Goal: Task Accomplishment & Management: Use online tool/utility

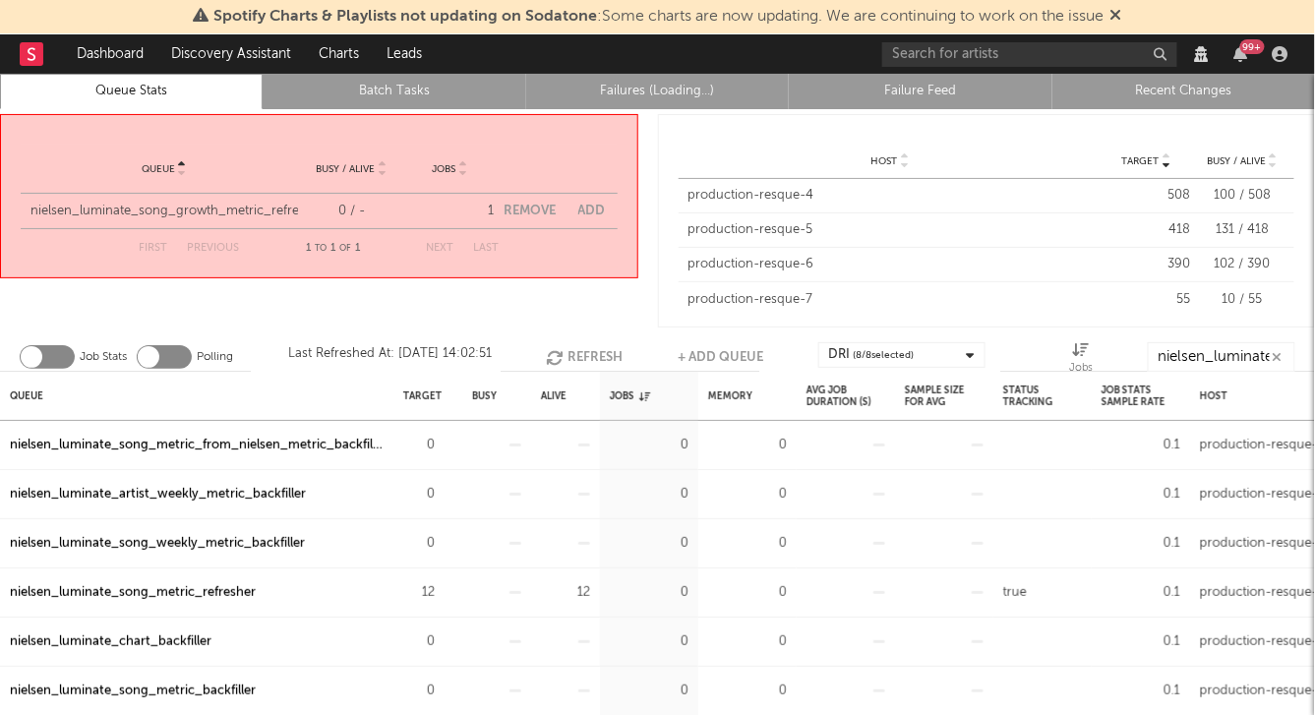
click at [596, 213] on button "Add" at bounding box center [593, 211] width 28 height 13
select select "5913"
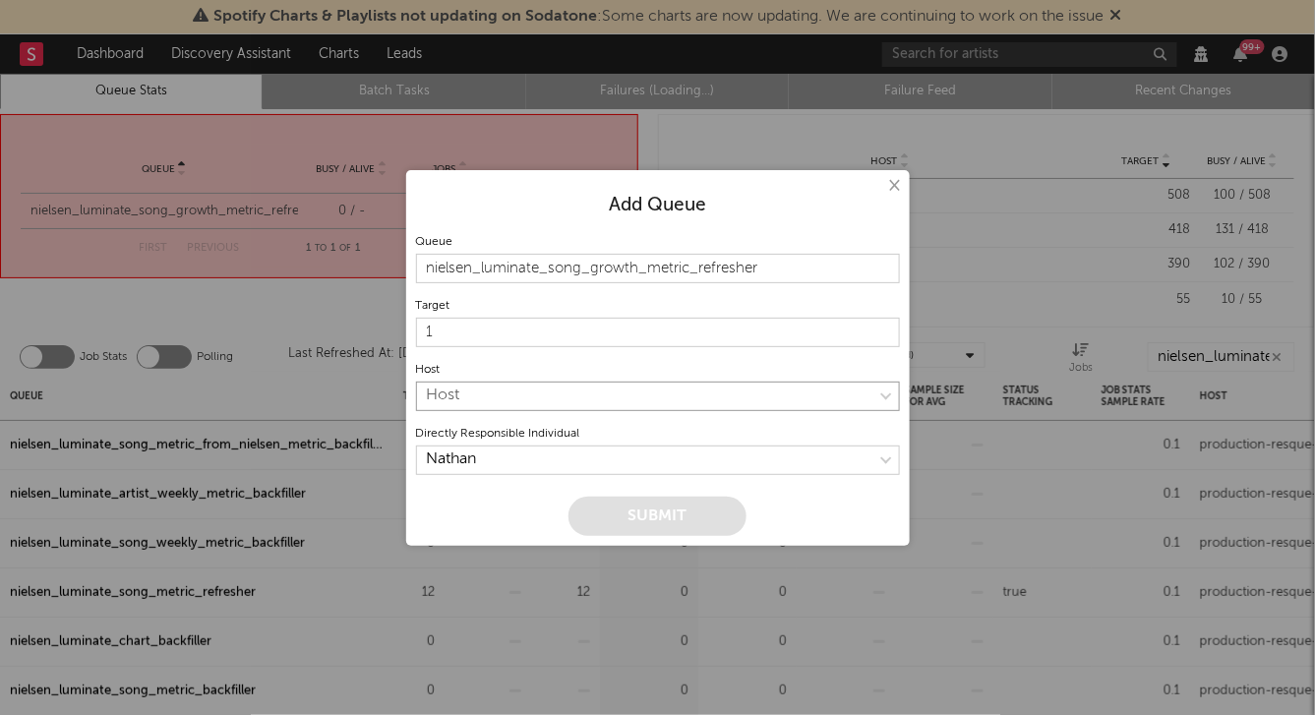
click at [532, 385] on select "Host production-resque-4 production-resque-5 production-resque-6 production-res…" at bounding box center [658, 397] width 484 height 30
select select "7"
click at [416, 382] on select "Host production-resque-4 production-resque-5 production-resque-6 production-res…" at bounding box center [658, 397] width 484 height 30
click at [547, 338] on input "1" at bounding box center [658, 333] width 484 height 30
type input "0"
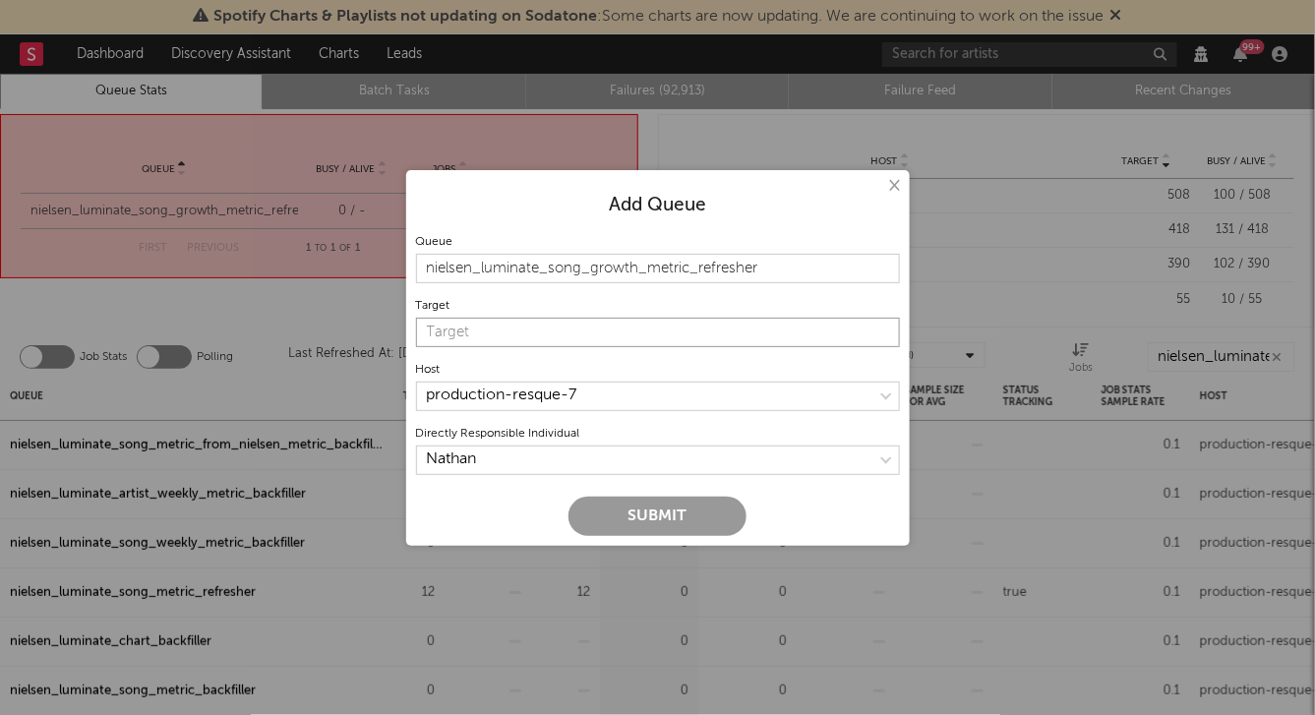
type input "1"
click at [642, 514] on button "Submit" at bounding box center [658, 516] width 178 height 39
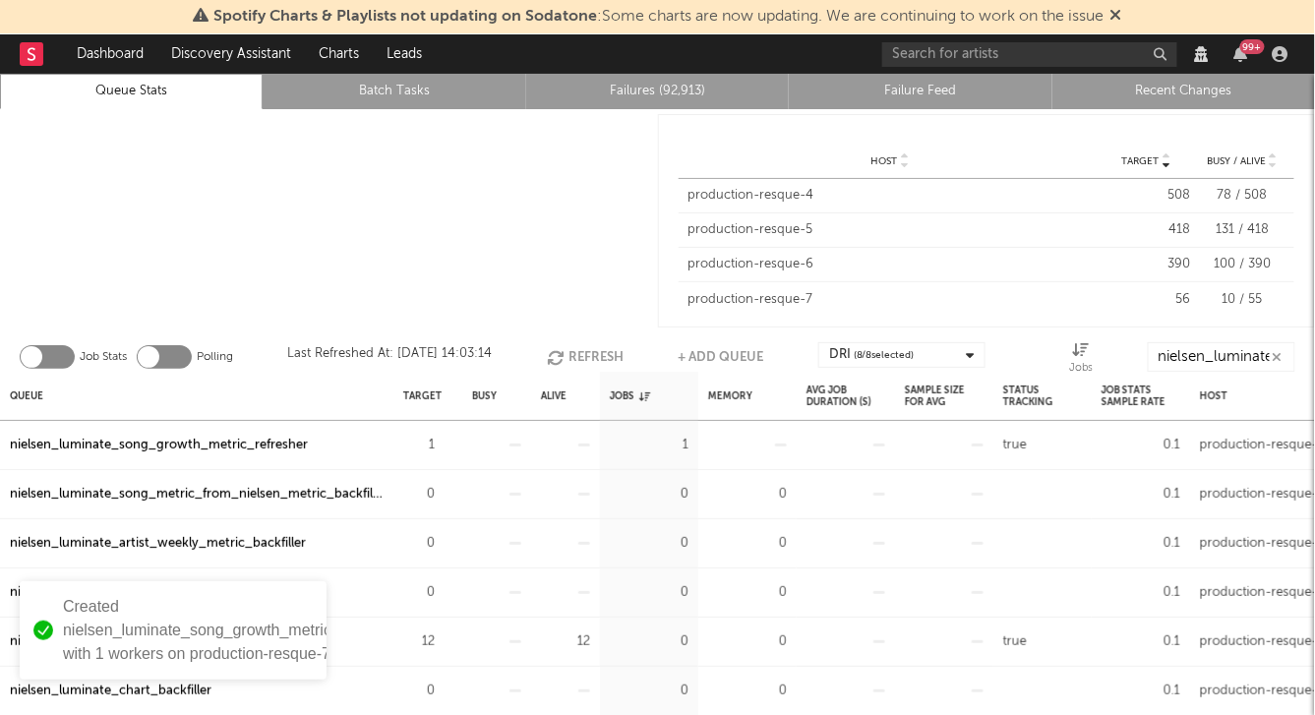
click at [194, 450] on div "nielsen_luminate_song_growth_metric_refresher" at bounding box center [159, 446] width 298 height 24
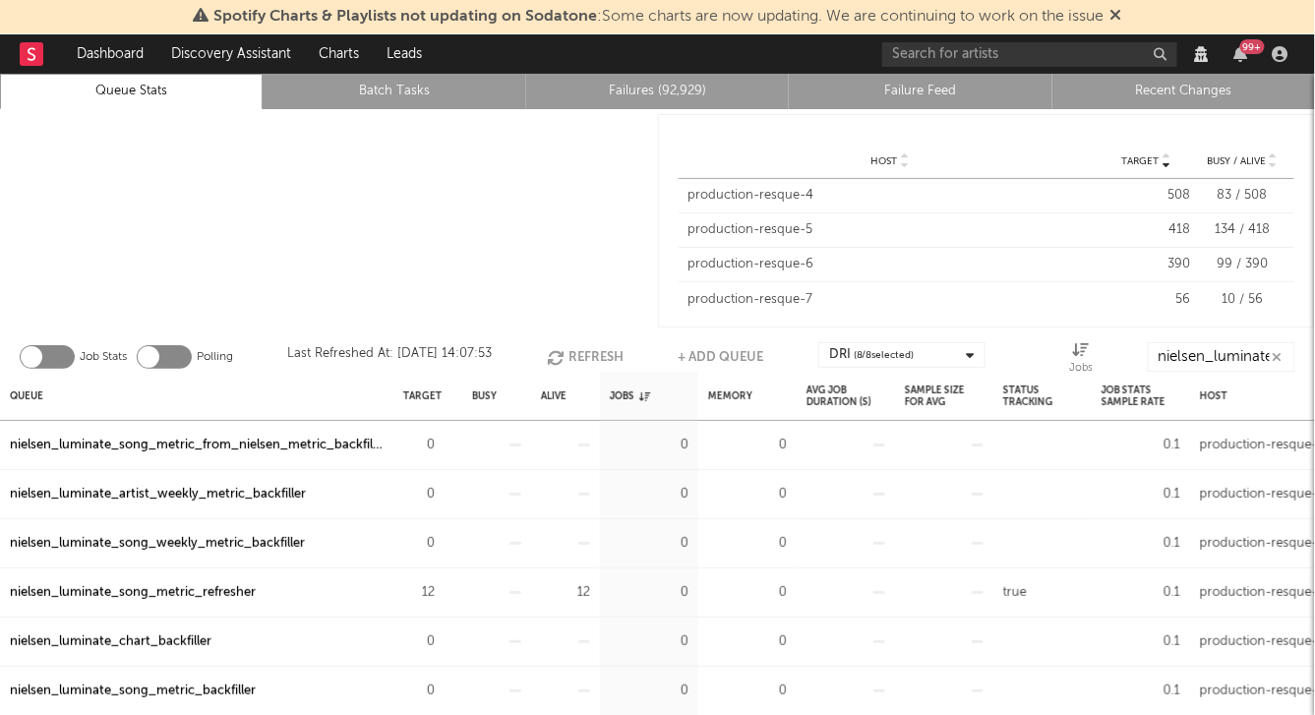
click at [407, 324] on div at bounding box center [329, 220] width 658 height 223
click at [398, 259] on div at bounding box center [329, 220] width 658 height 223
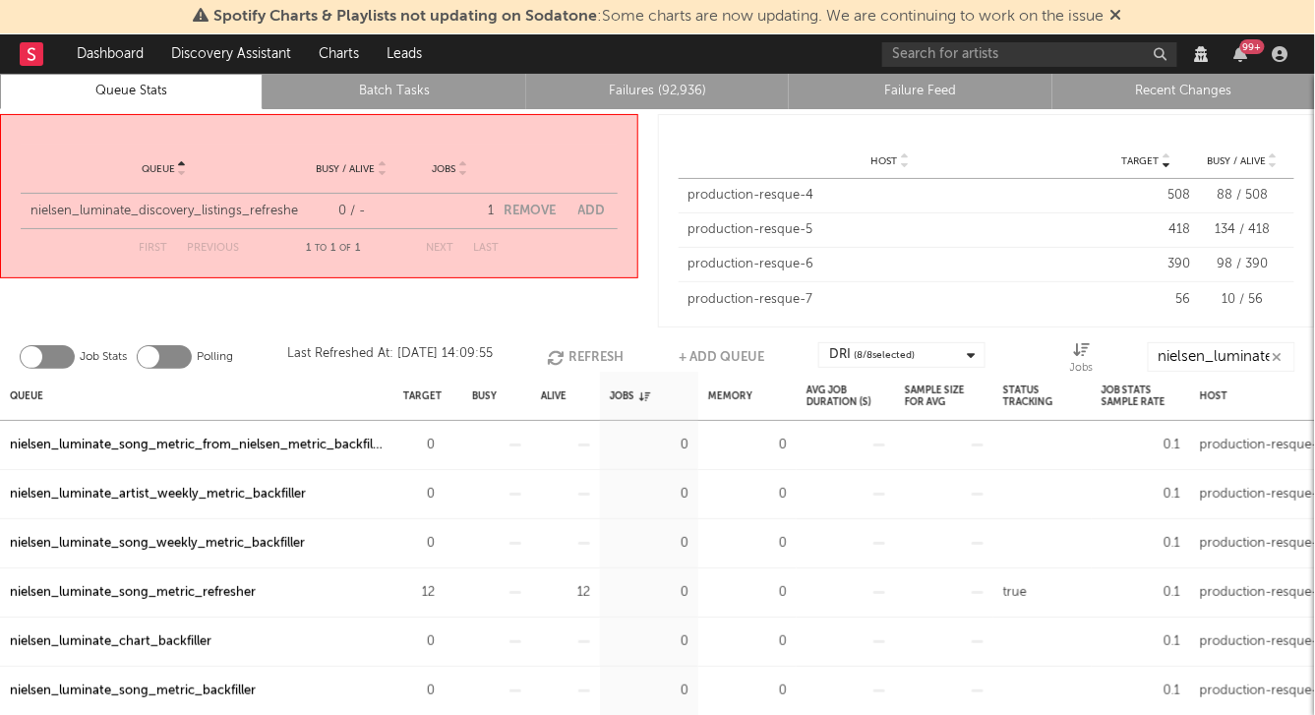
click at [594, 209] on button "Add" at bounding box center [593, 211] width 28 height 13
select select "5913"
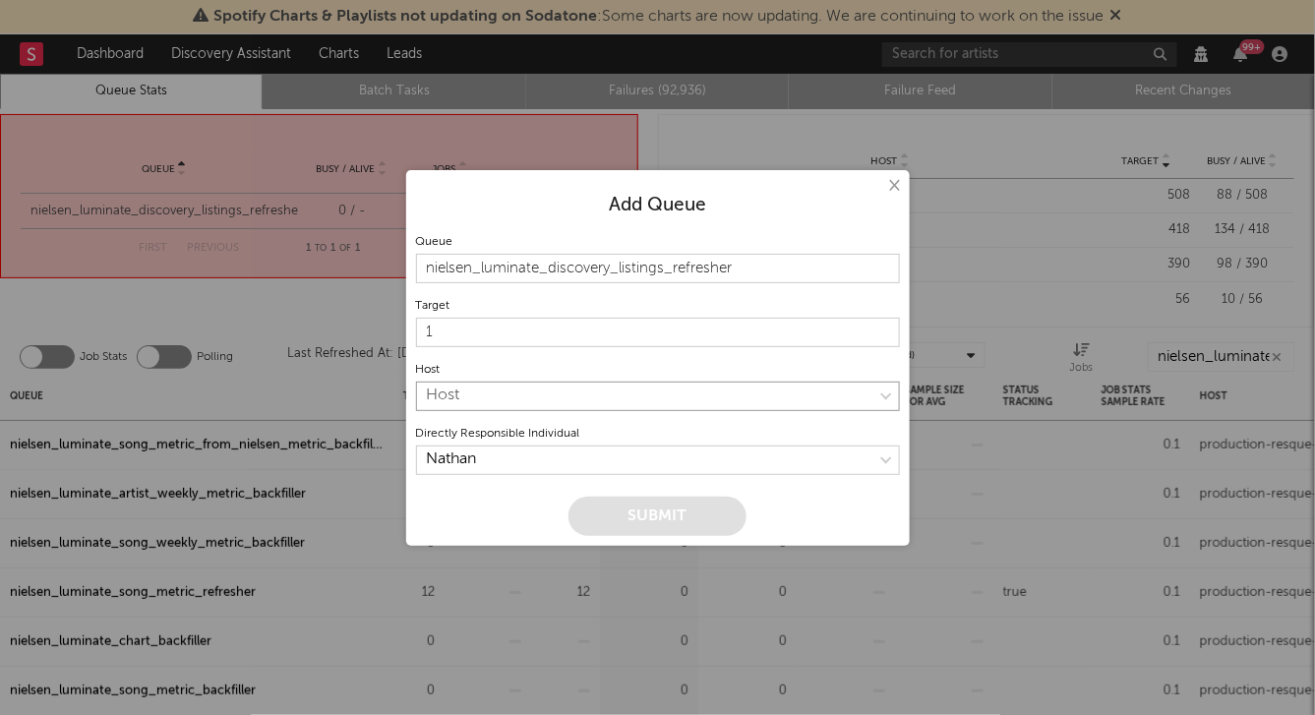
click at [508, 399] on select "Host production-resque-4 production-resque-5 production-resque-6 production-res…" at bounding box center [658, 397] width 484 height 30
select select "7"
click at [416, 382] on select "Host production-resque-4 production-resque-5 production-resque-6 production-res…" at bounding box center [658, 397] width 484 height 30
click at [532, 232] on form "Queue nielsen_luminate_discovery_listings_refresher Target 1 Host production-re…" at bounding box center [658, 382] width 484 height 307
click at [483, 347] on form "Queue nielsen_luminate_discovery_listings_refresher Target 1 Host production-re…" at bounding box center [658, 382] width 484 height 307
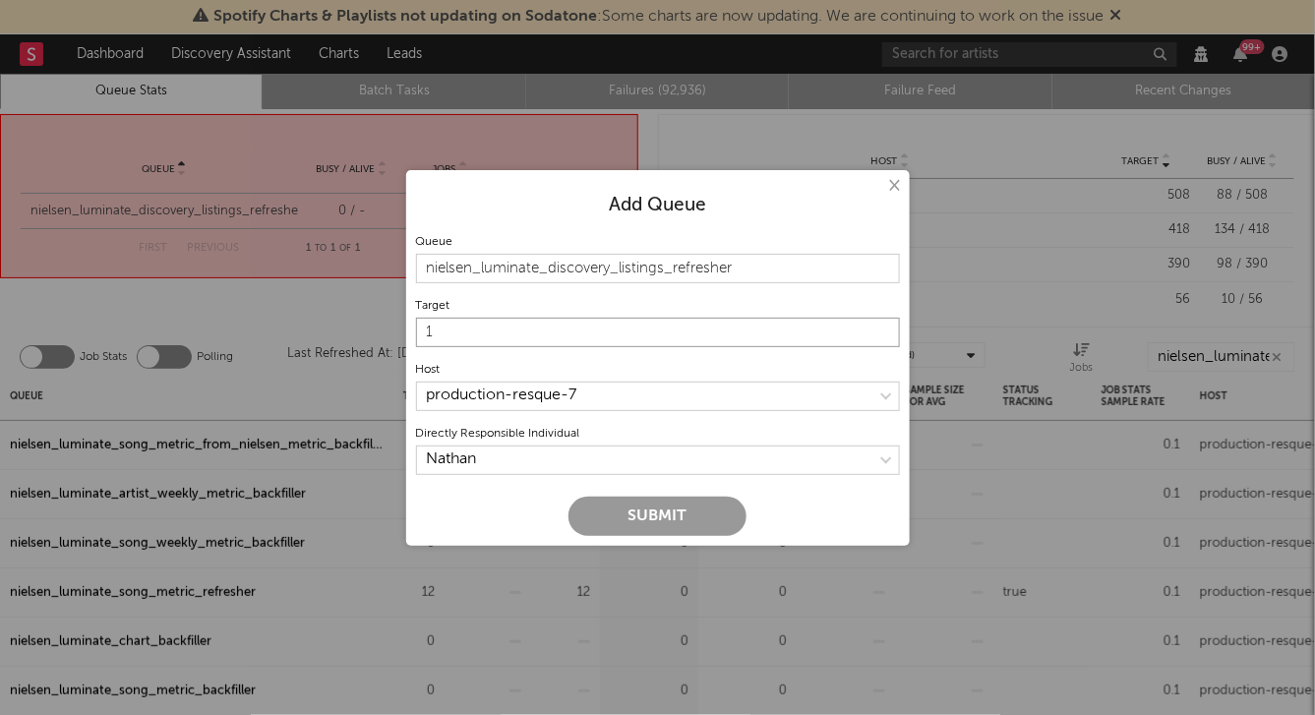
drag, startPoint x: 504, startPoint y: 333, endPoint x: 399, endPoint y: 333, distance: 104.3
click at [399, 333] on div "× Add Queue Queue nielsen_luminate_discovery_listings_refresher Target 1 Host p…" at bounding box center [657, 357] width 1315 height 715
type input "0"
click at [481, 204] on div "Add Queue" at bounding box center [658, 206] width 484 height 24
drag, startPoint x: 466, startPoint y: 331, endPoint x: 391, endPoint y: 329, distance: 75.8
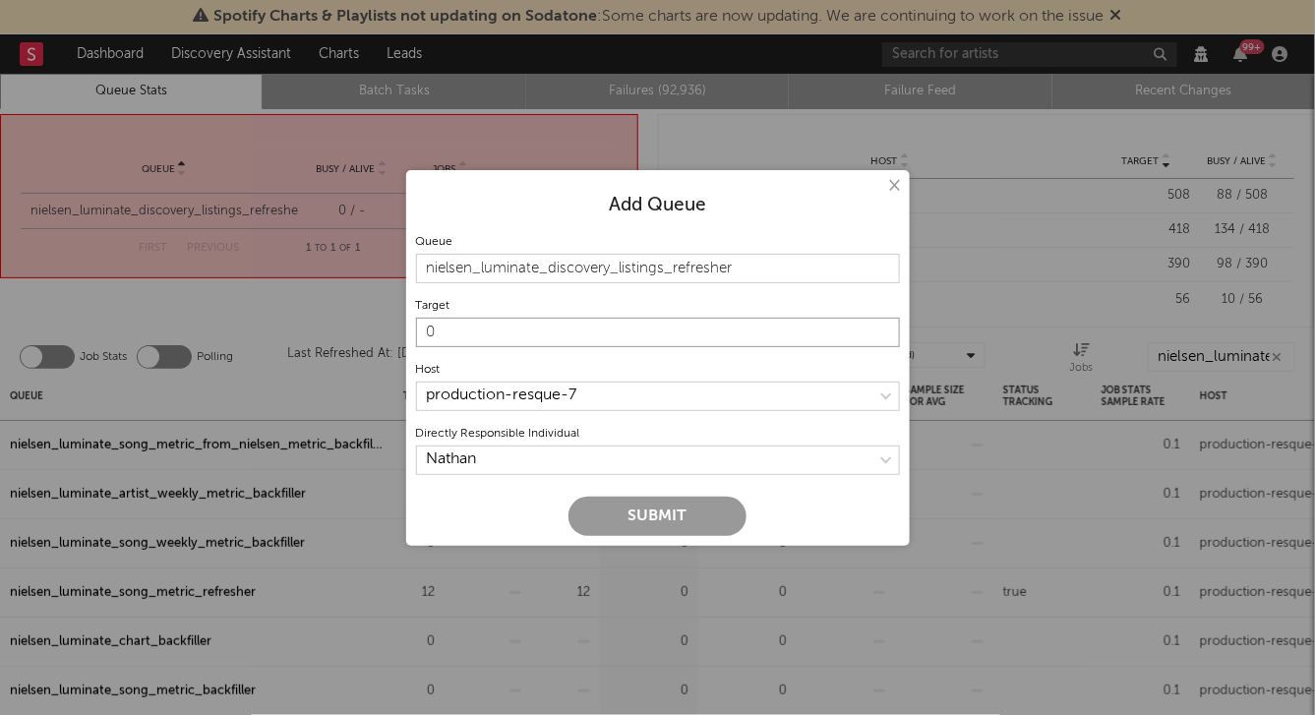
click at [391, 329] on div "× Add Queue Queue nielsen_luminate_discovery_listings_refresher Target 0 Host p…" at bounding box center [657, 357] width 1315 height 715
click at [506, 268] on input "nielsen_luminate_discovery_listings_refresher" at bounding box center [658, 269] width 484 height 30
click at [782, 272] on input "nielsen_luminate_discovery_listings_refresher" at bounding box center [658, 269] width 484 height 30
click at [674, 510] on button "Submit" at bounding box center [658, 516] width 178 height 39
type input "1"
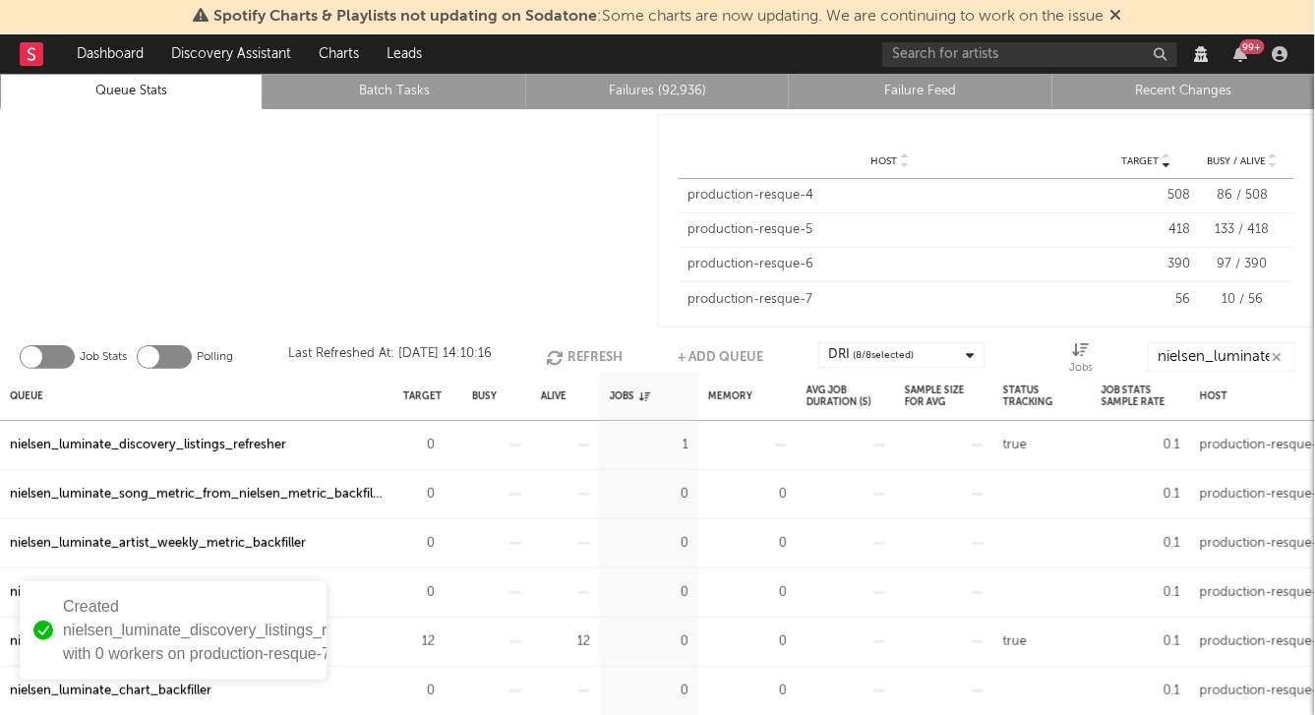
click at [399, 214] on div at bounding box center [329, 220] width 658 height 223
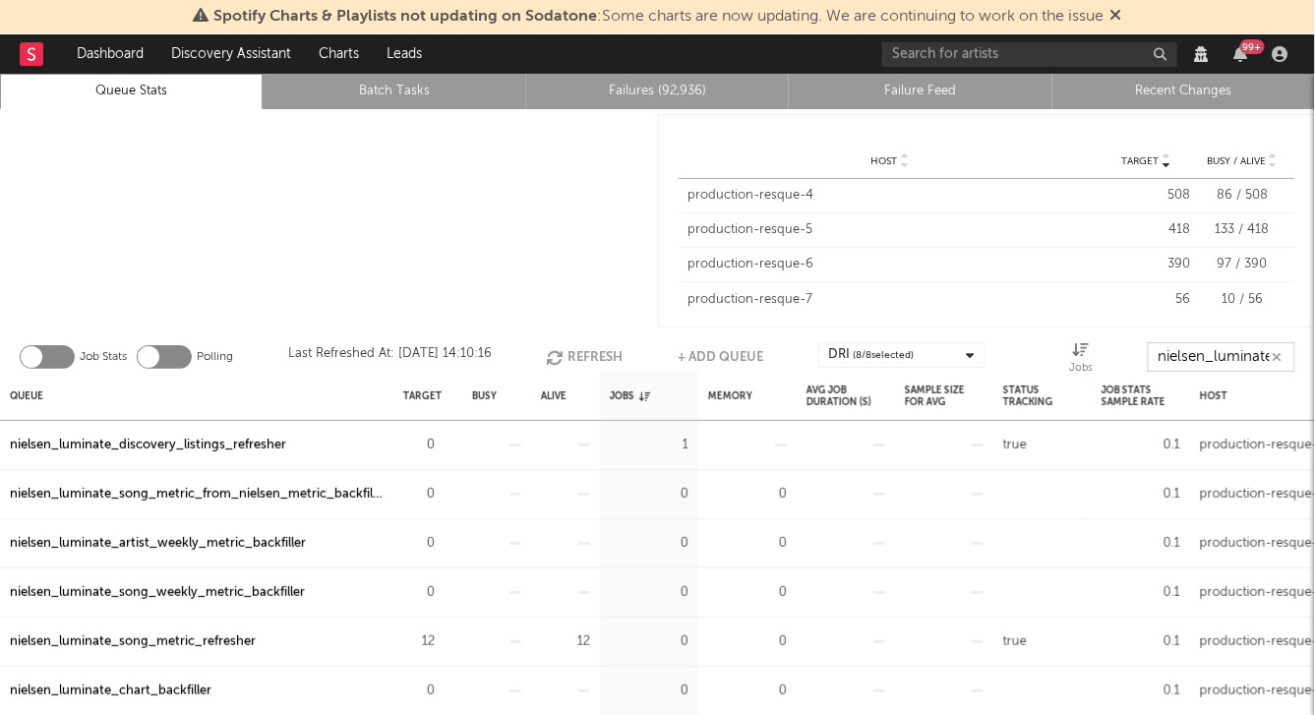
click at [1220, 360] on input "nielsen_luminate" at bounding box center [1222, 357] width 148 height 30
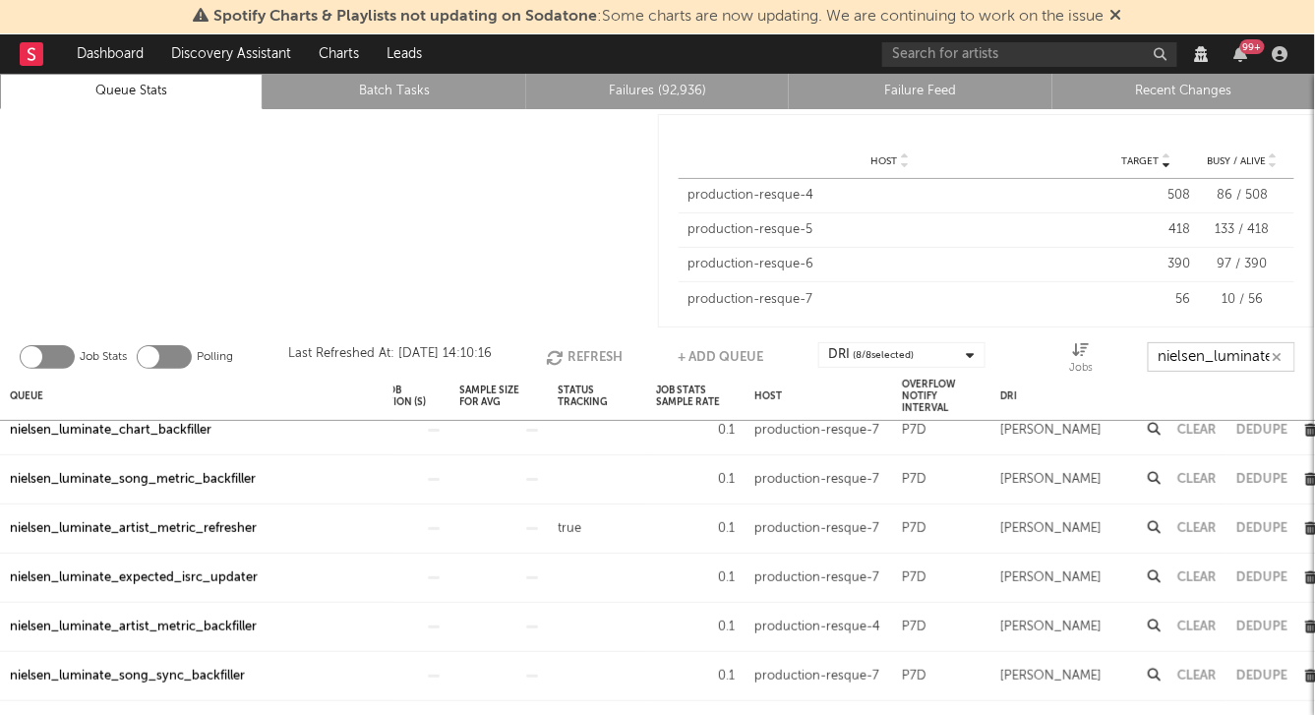
click at [589, 351] on button "Refresh" at bounding box center [584, 357] width 77 height 30
click at [464, 269] on div at bounding box center [329, 220] width 658 height 223
click at [1172, 365] on input "nielsen_luminate" at bounding box center [1222, 357] width 148 height 30
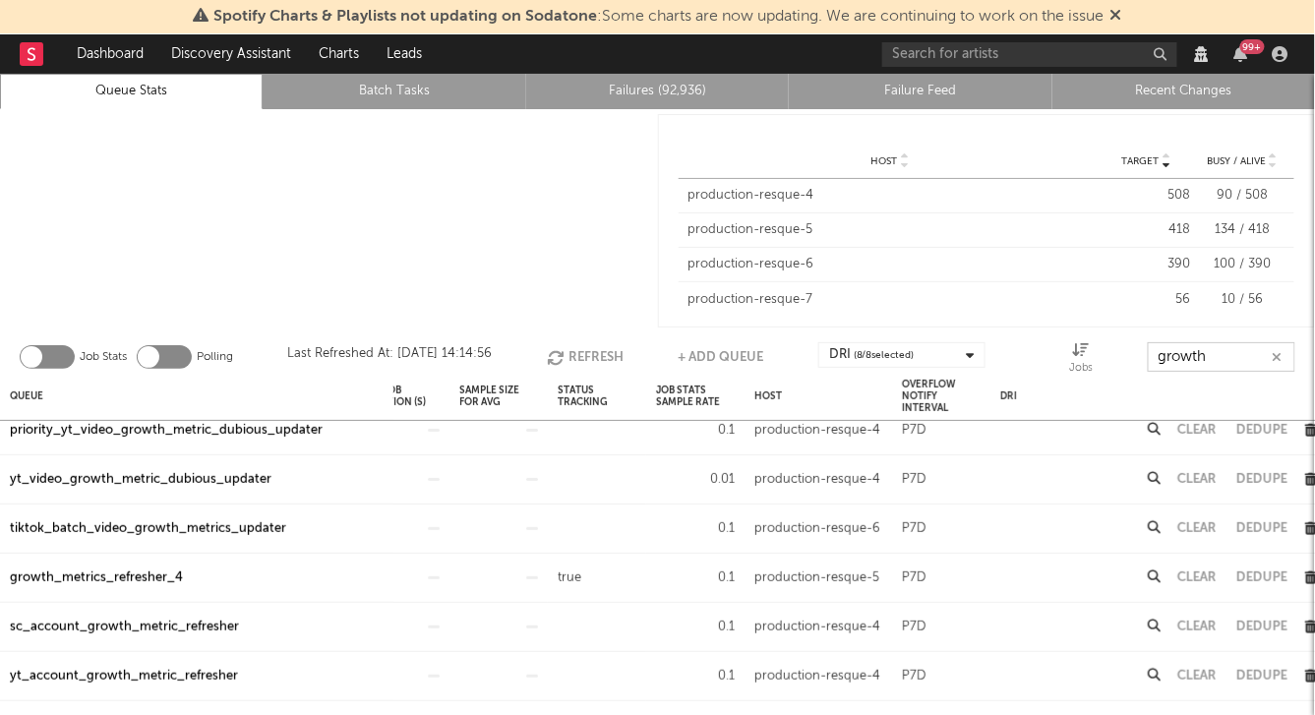
click at [1188, 344] on input "growth" at bounding box center [1222, 357] width 148 height 30
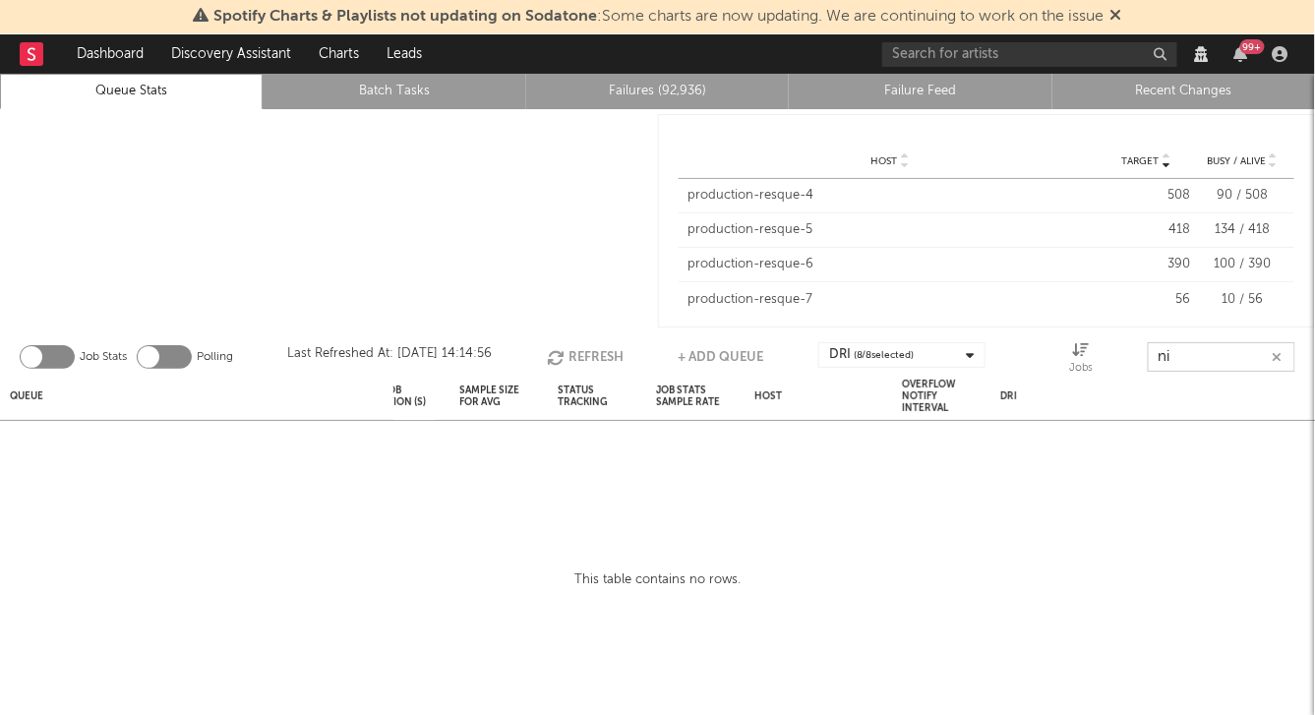
type input "n"
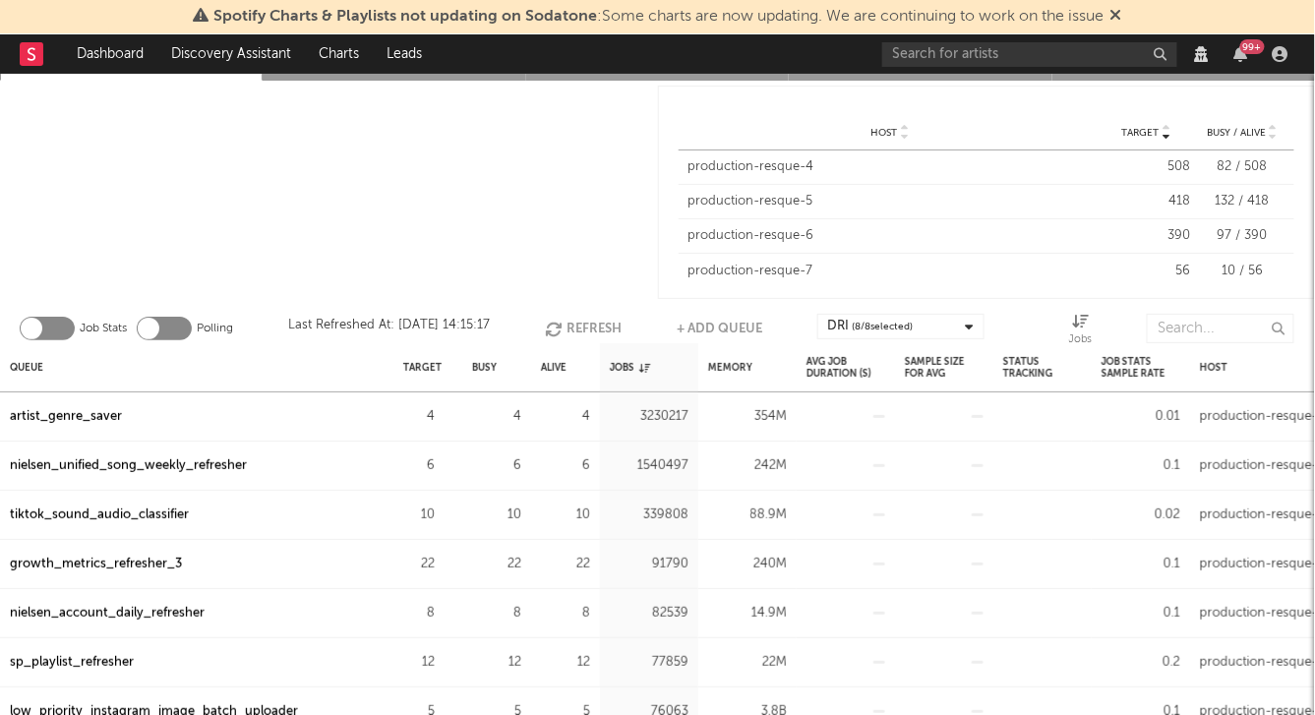
scroll to position [33, 0]
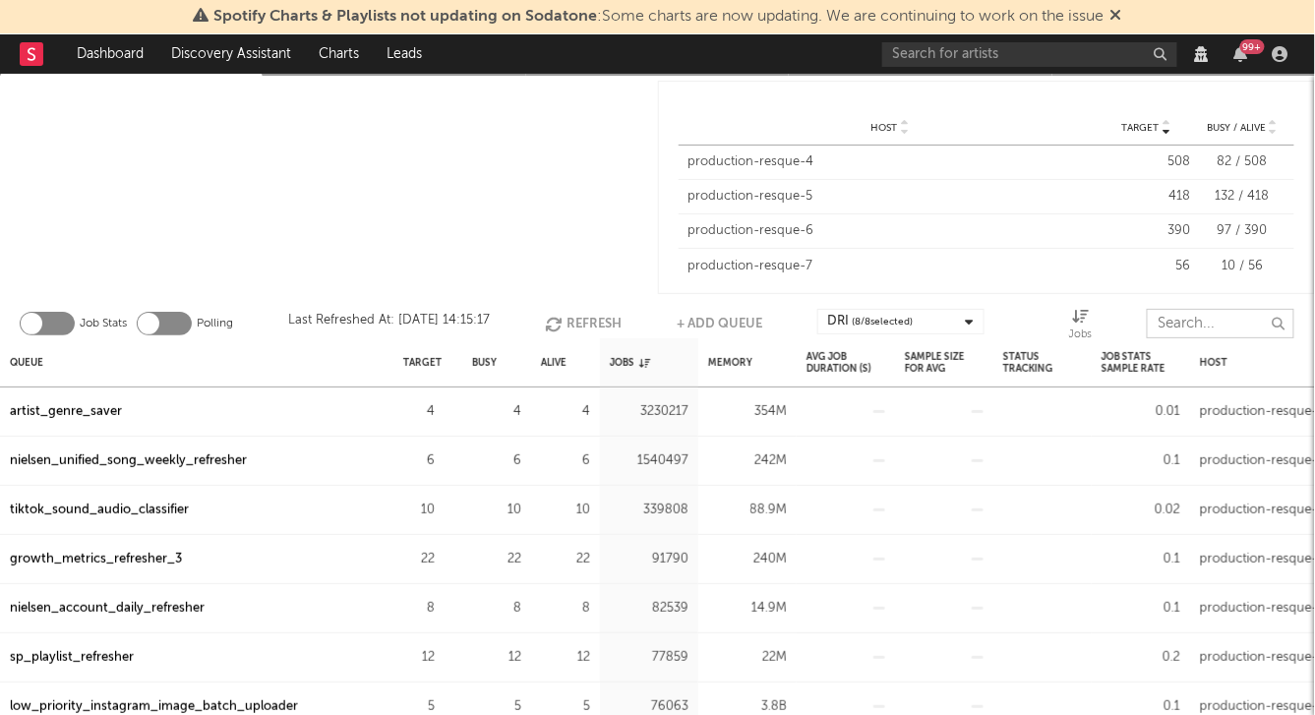
click at [1173, 317] on input "text" at bounding box center [1221, 324] width 148 height 30
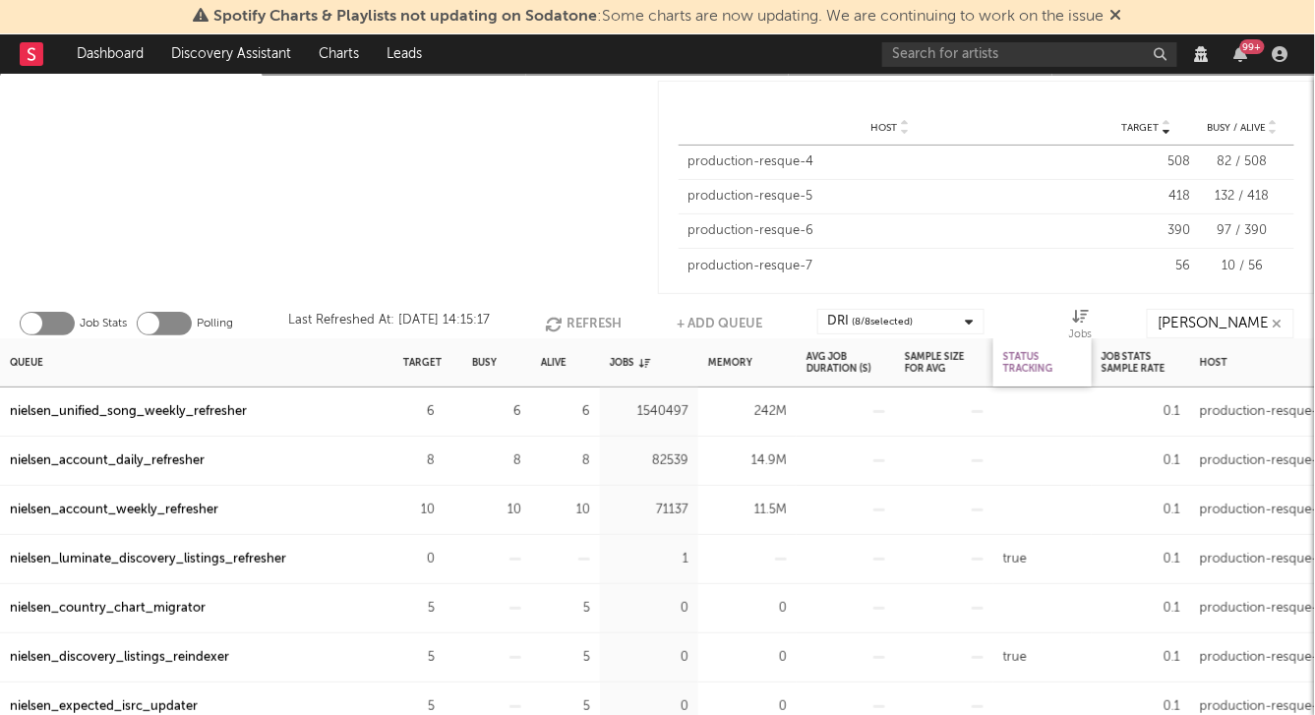
click at [1023, 363] on div "Status Tracking" at bounding box center [1043, 362] width 79 height 42
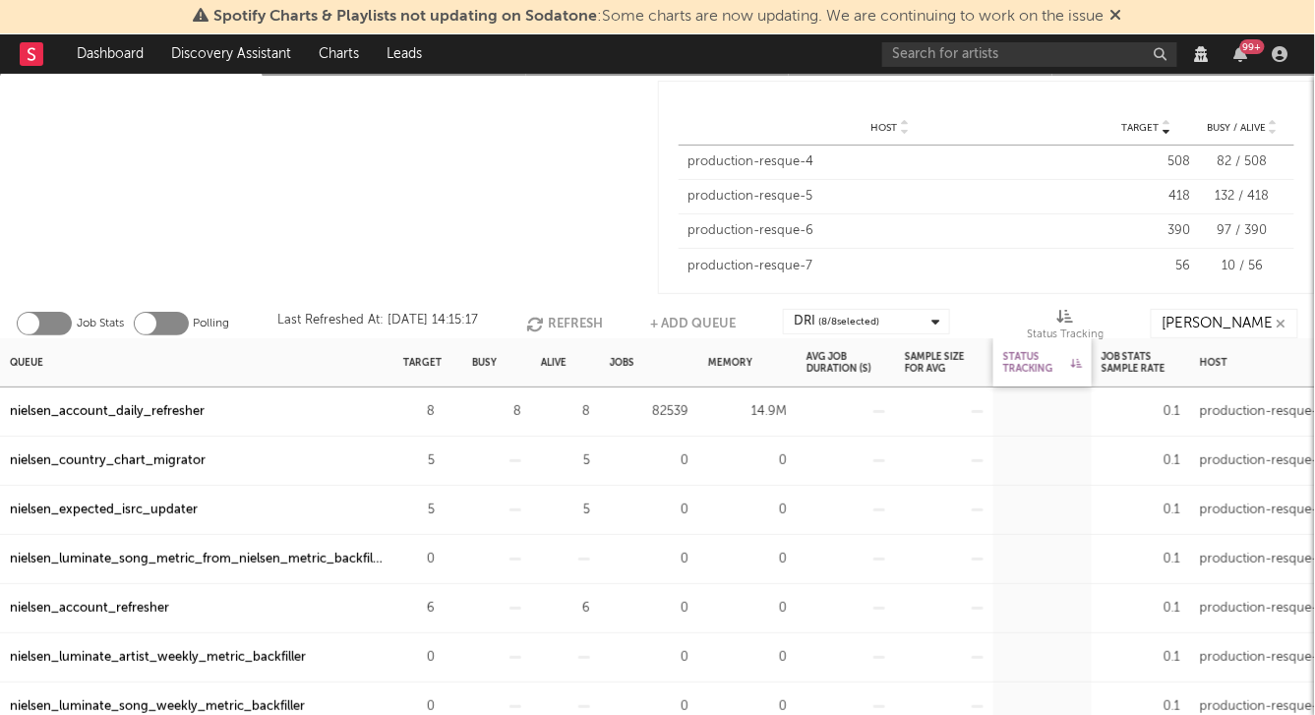
click at [1023, 363] on div "Status Tracking" at bounding box center [1043, 362] width 79 height 42
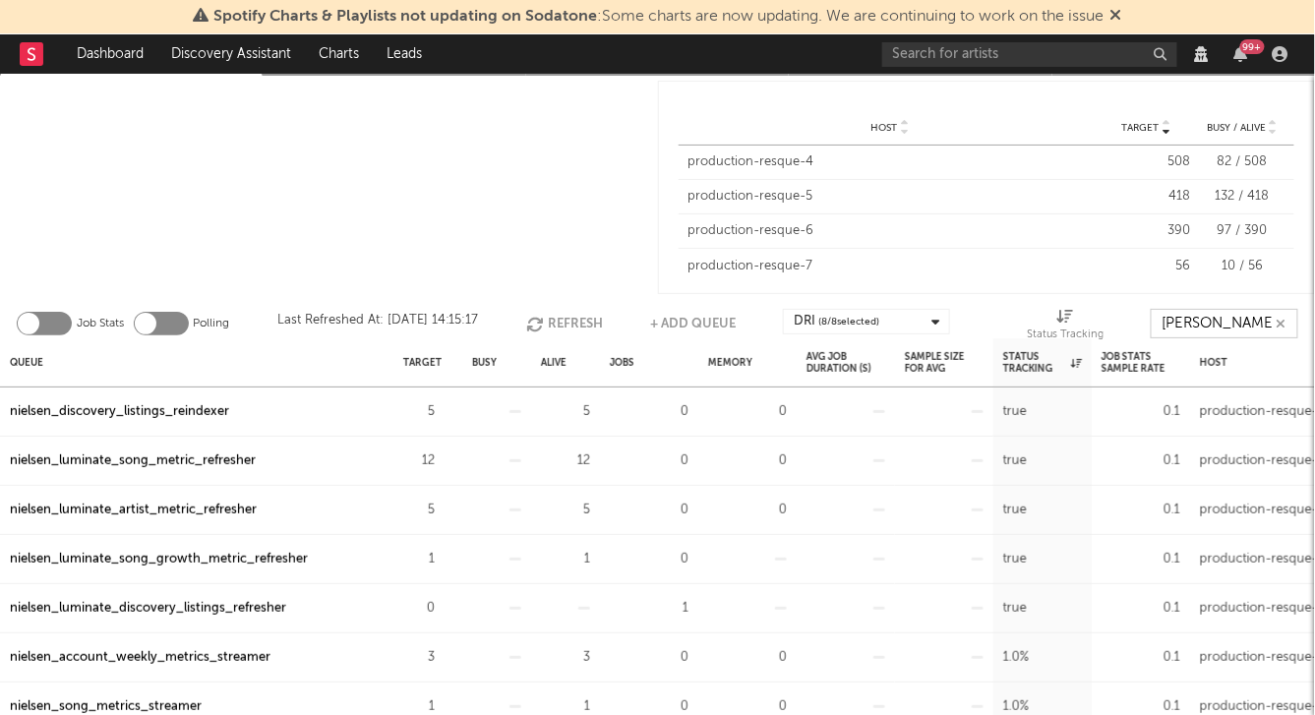
click at [1248, 327] on input "[PERSON_NAME]" at bounding box center [1225, 324] width 148 height 30
type input "nielsen_luminate"
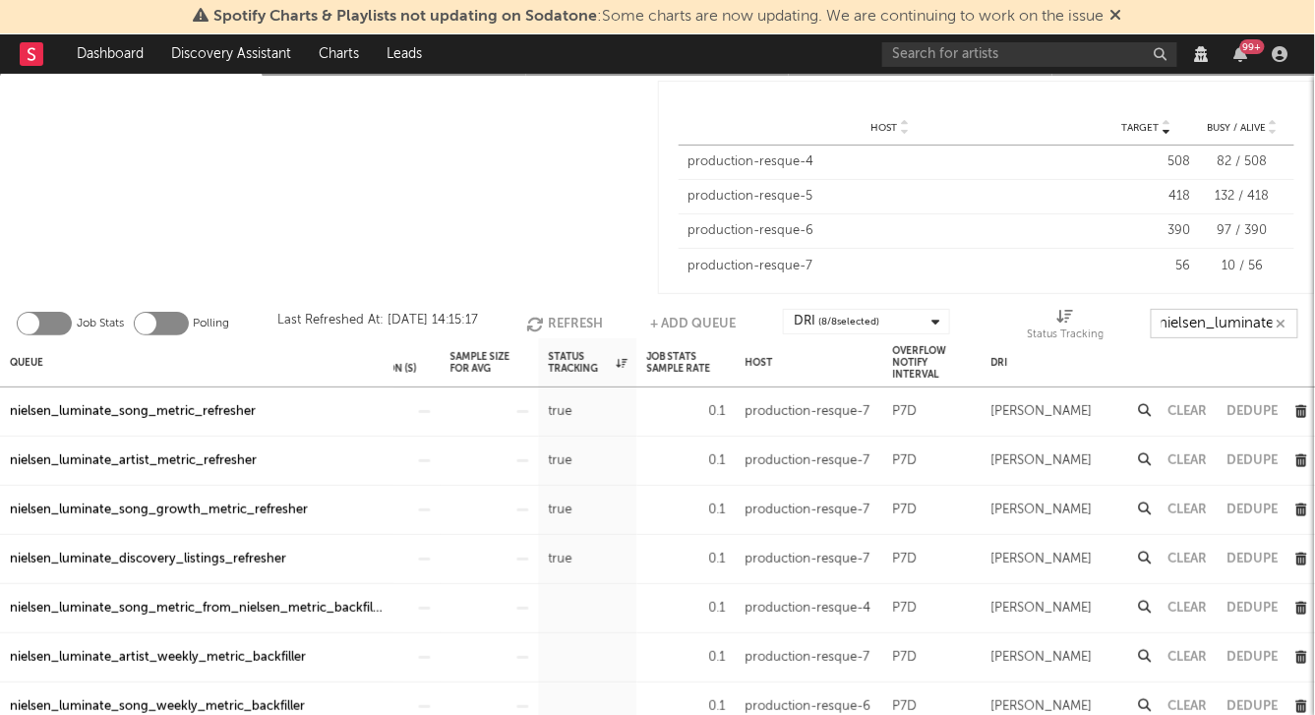
click at [1177, 557] on button "Clear" at bounding box center [1188, 559] width 39 height 13
click at [569, 314] on button "Refresh" at bounding box center [566, 324] width 77 height 30
click at [389, 223] on div at bounding box center [329, 187] width 658 height 223
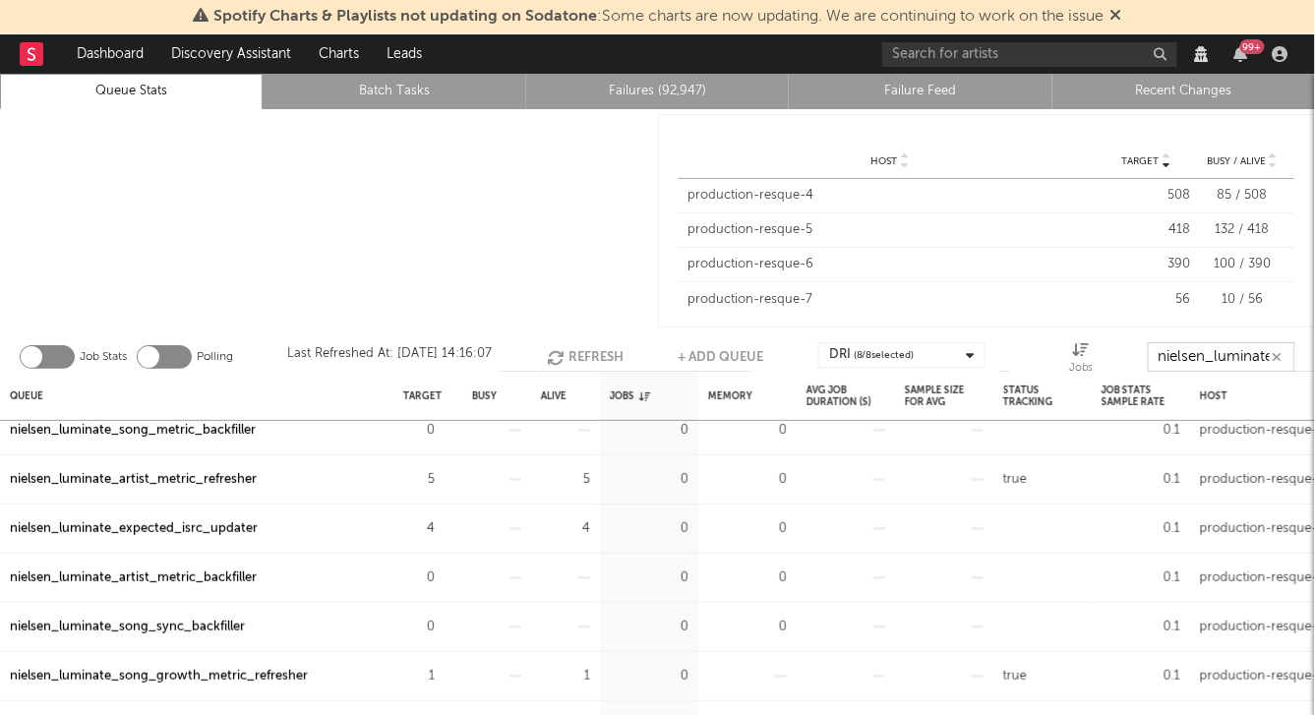
click at [1187, 356] on input "nielsen_luminate" at bounding box center [1222, 357] width 148 height 30
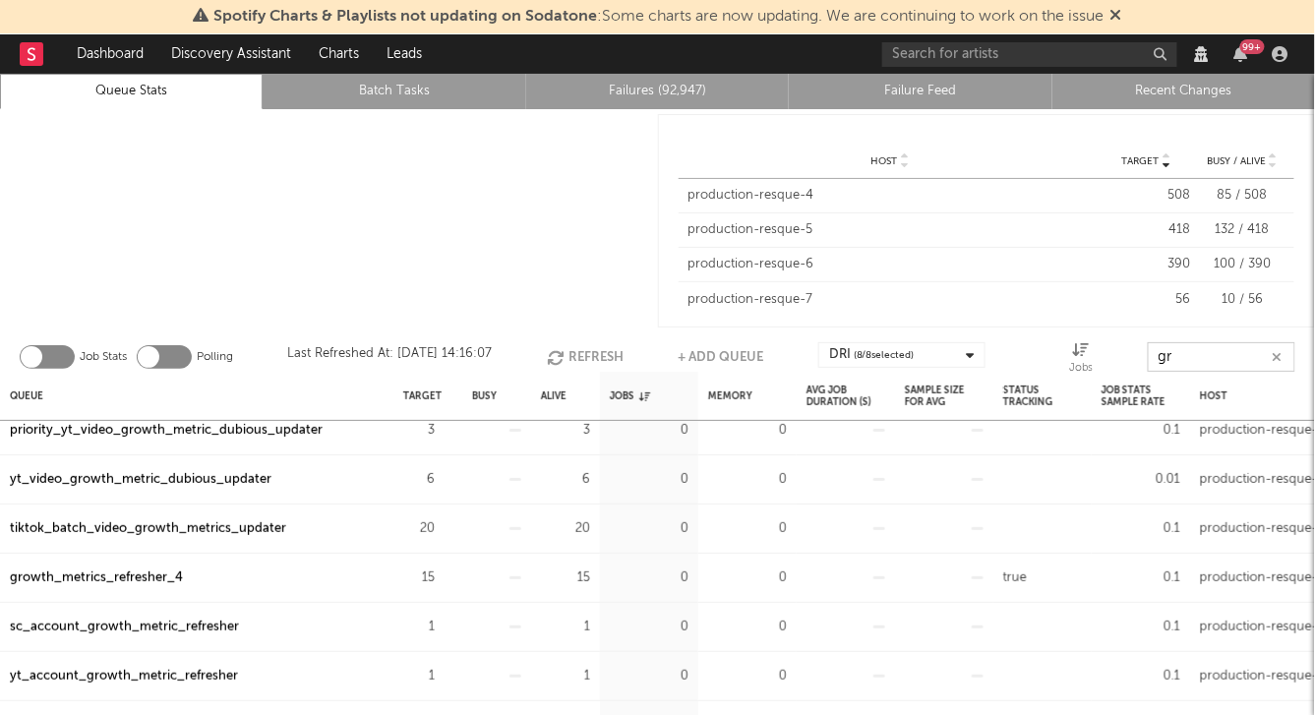
type input "g"
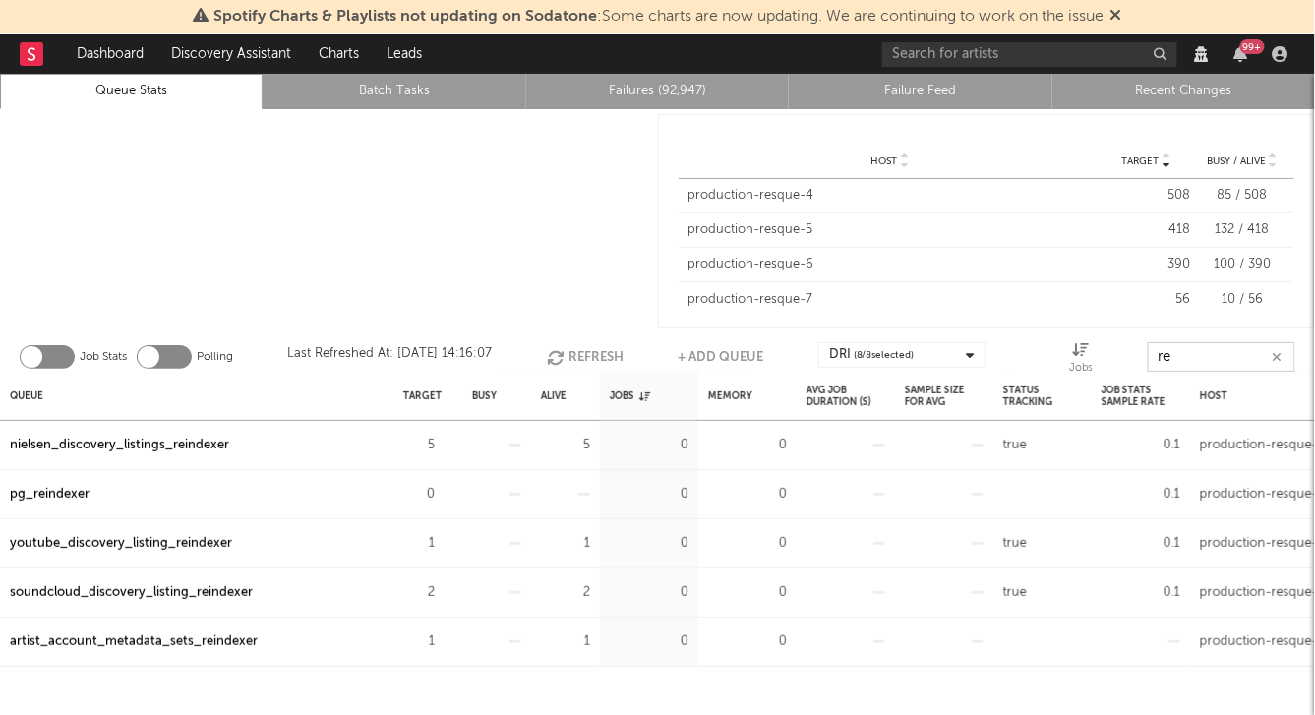
type input "r"
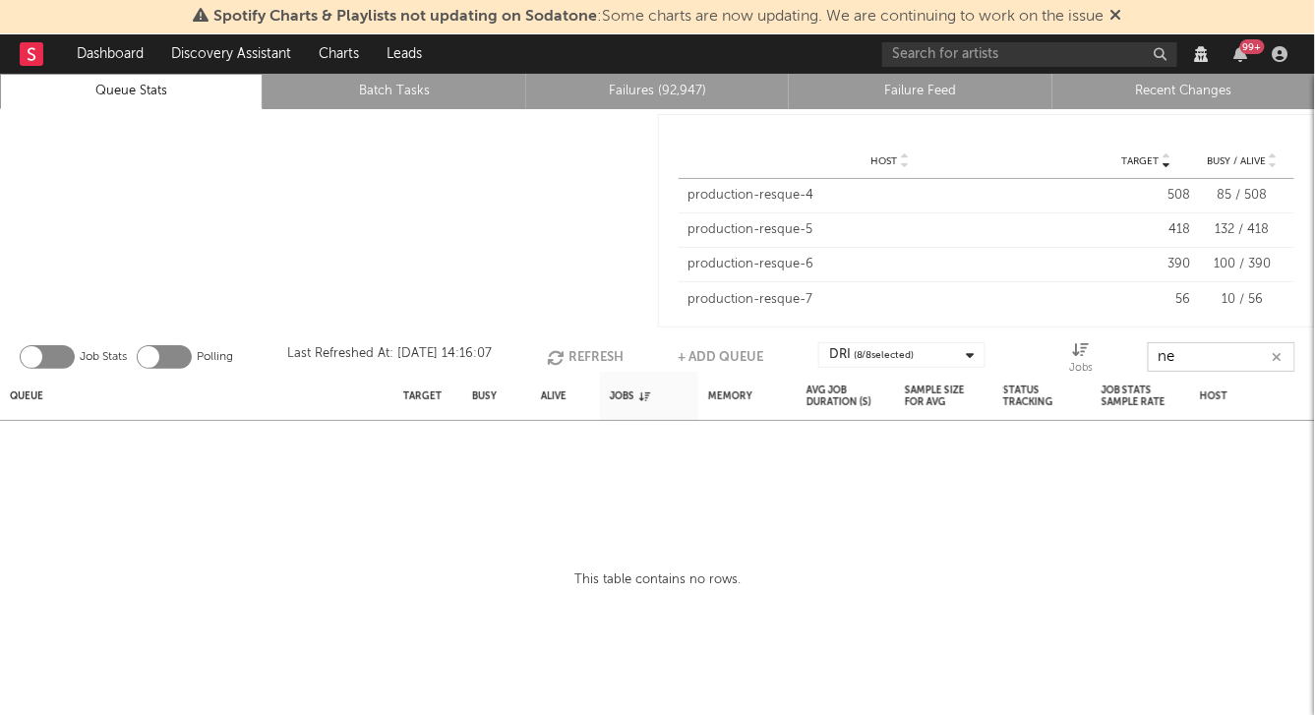
type input "n"
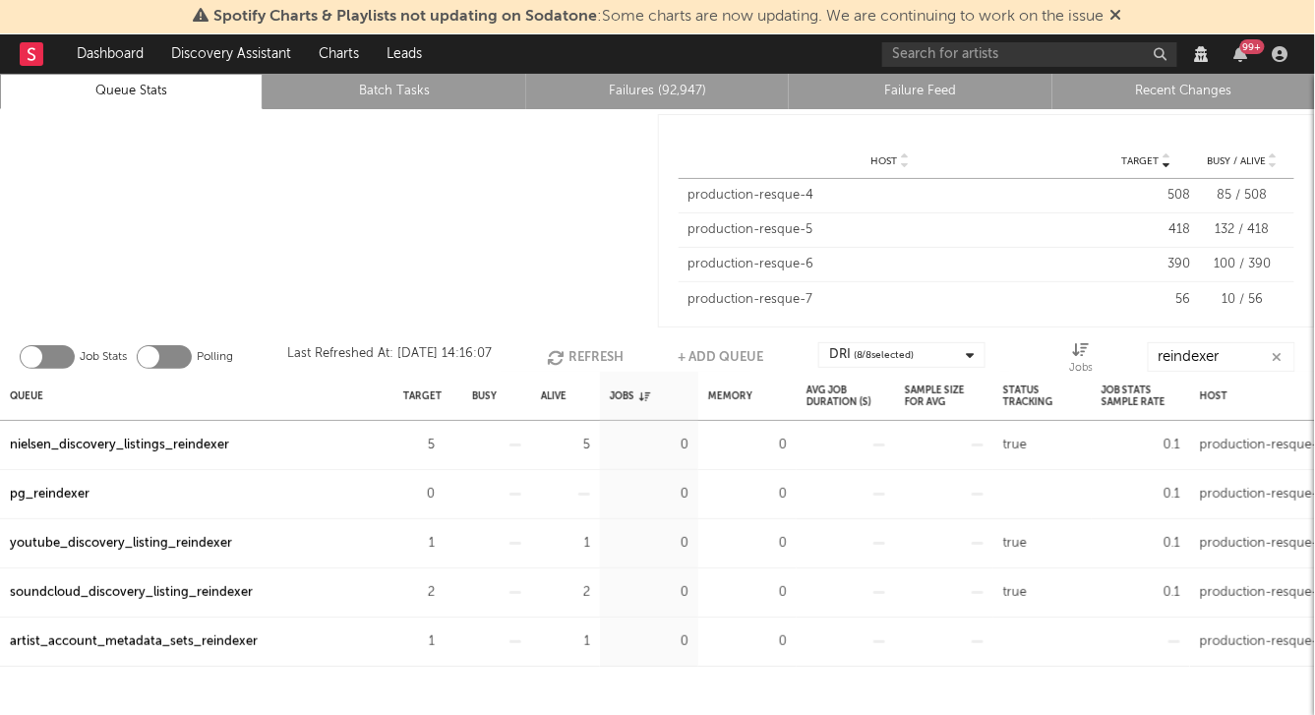
click at [119, 450] on div "nielsen_discovery_listings_reindexer" at bounding box center [119, 446] width 219 height 24
click at [1215, 359] on input "reindexer" at bounding box center [1222, 357] width 148 height 30
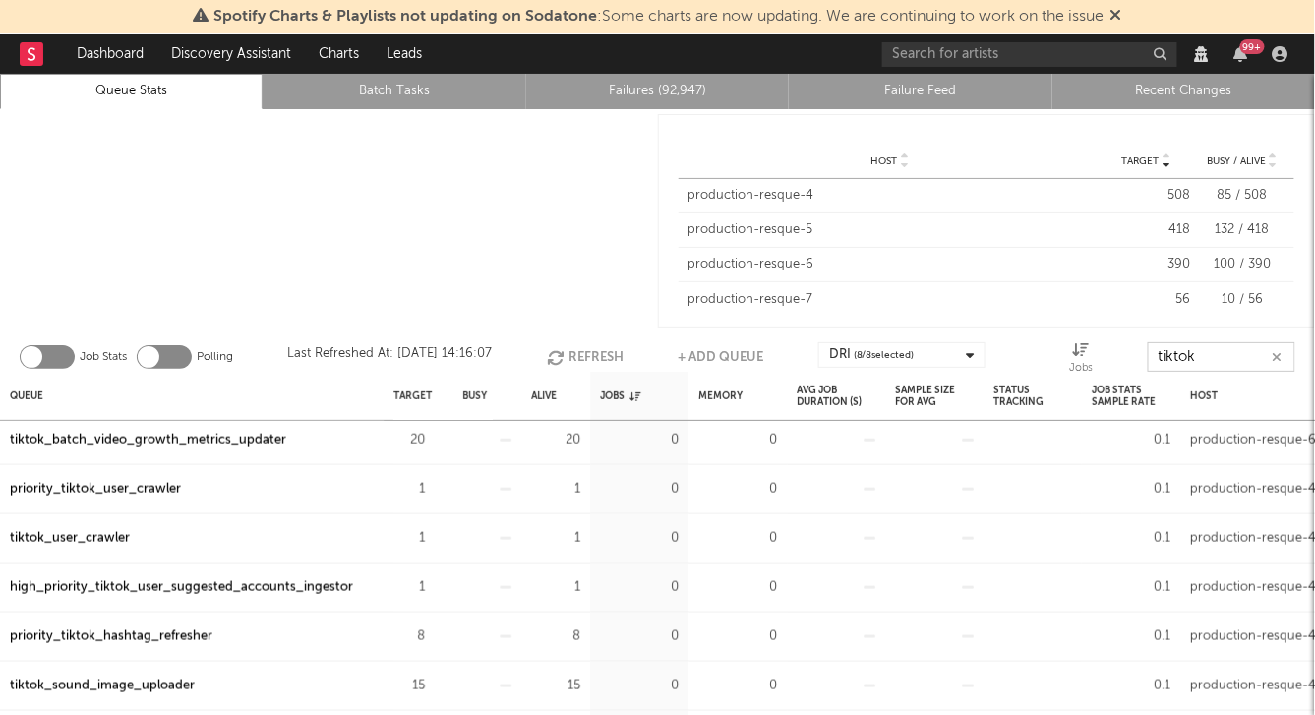
click at [1179, 360] on input "tiktok" at bounding box center [1222, 357] width 148 height 30
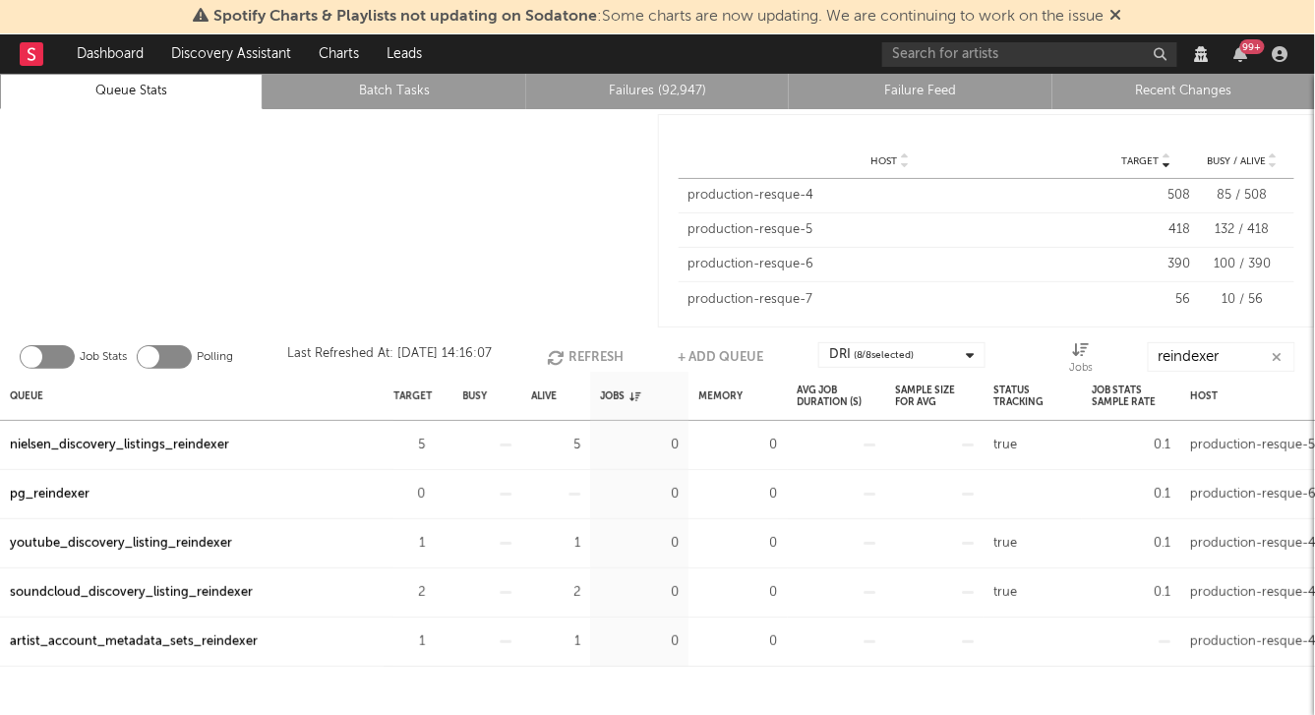
click at [122, 443] on div "nielsen_discovery_listings_reindexer" at bounding box center [119, 446] width 219 height 24
click at [1181, 344] on input "reindexer" at bounding box center [1222, 357] width 148 height 30
click at [1181, 345] on input "reindexer" at bounding box center [1222, 357] width 148 height 30
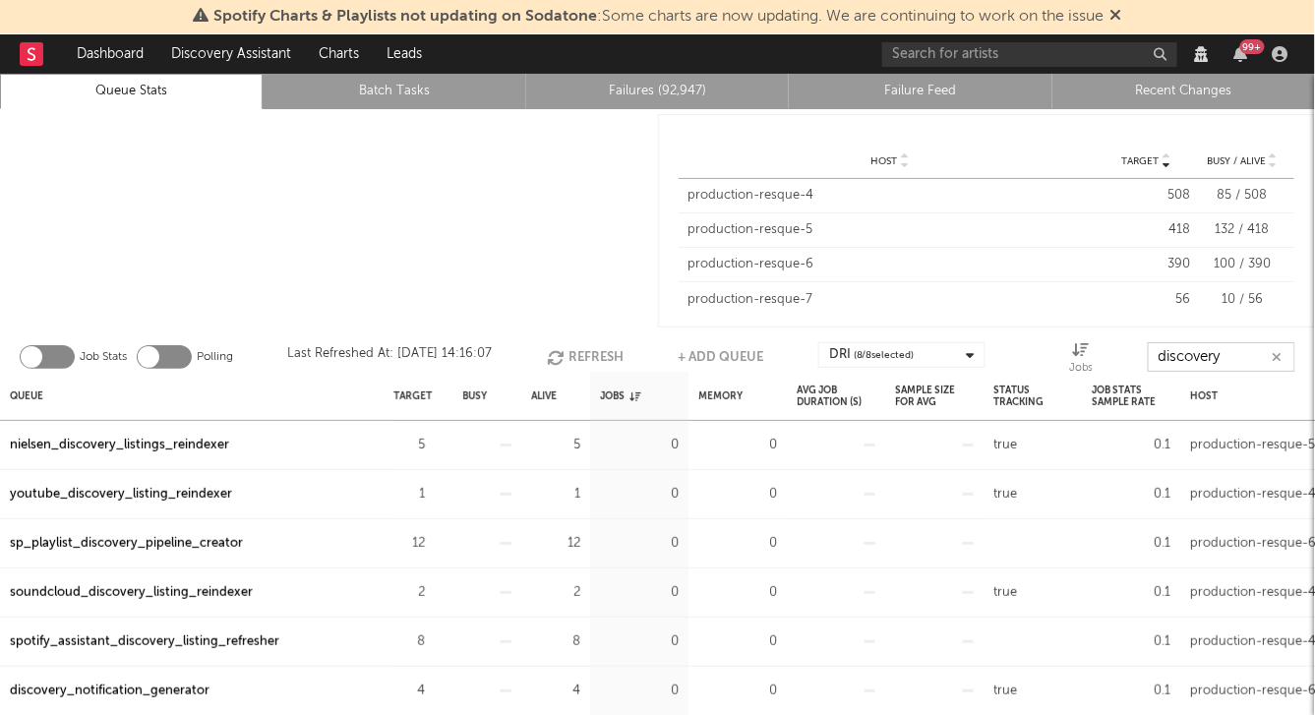
click at [567, 356] on icon "button" at bounding box center [558, 357] width 22 height 17
click at [1174, 347] on input "discovery" at bounding box center [1222, 357] width 148 height 30
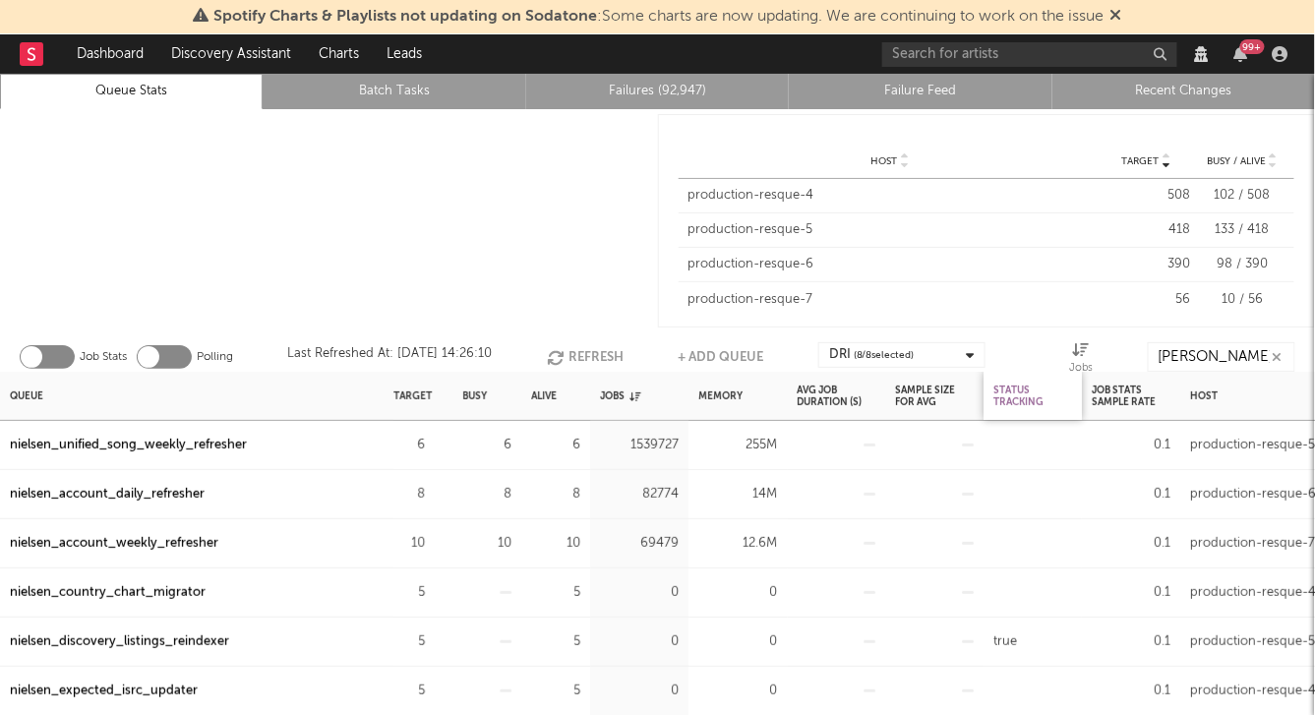
click at [1026, 396] on div "Status Tracking" at bounding box center [1033, 396] width 79 height 42
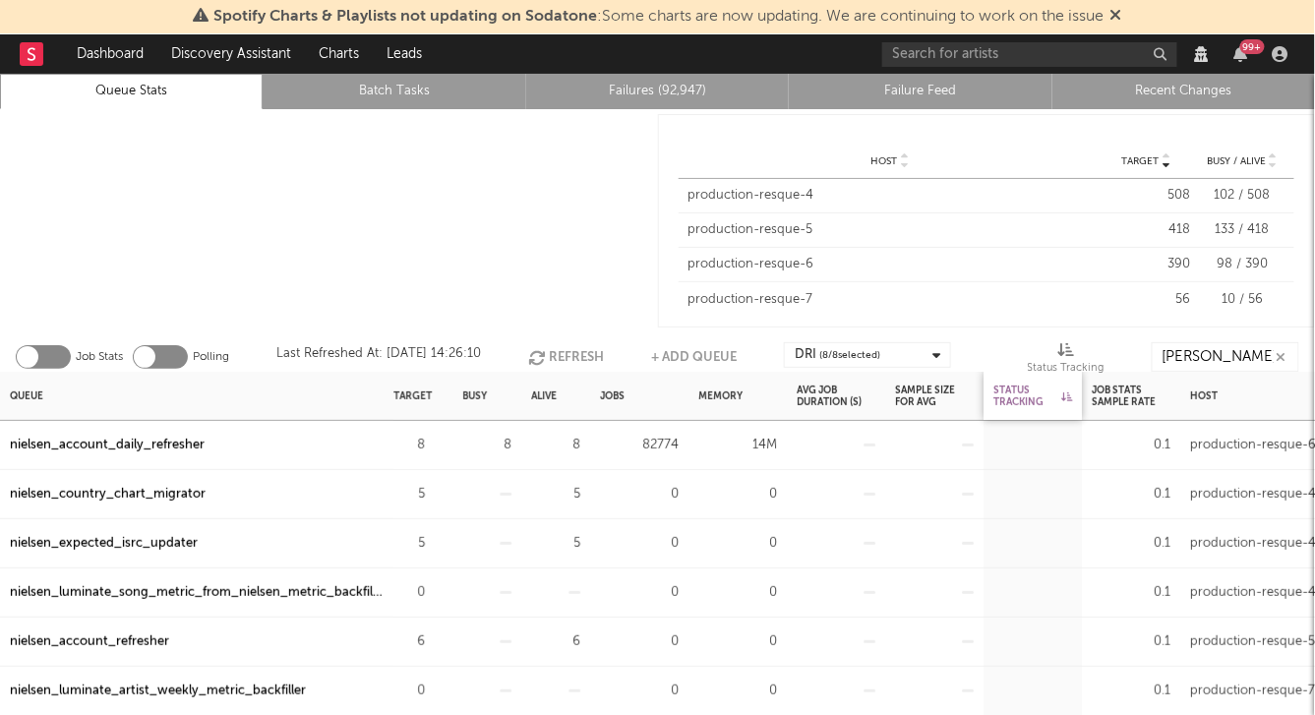
click at [1026, 396] on div "Status Tracking" at bounding box center [1033, 396] width 79 height 42
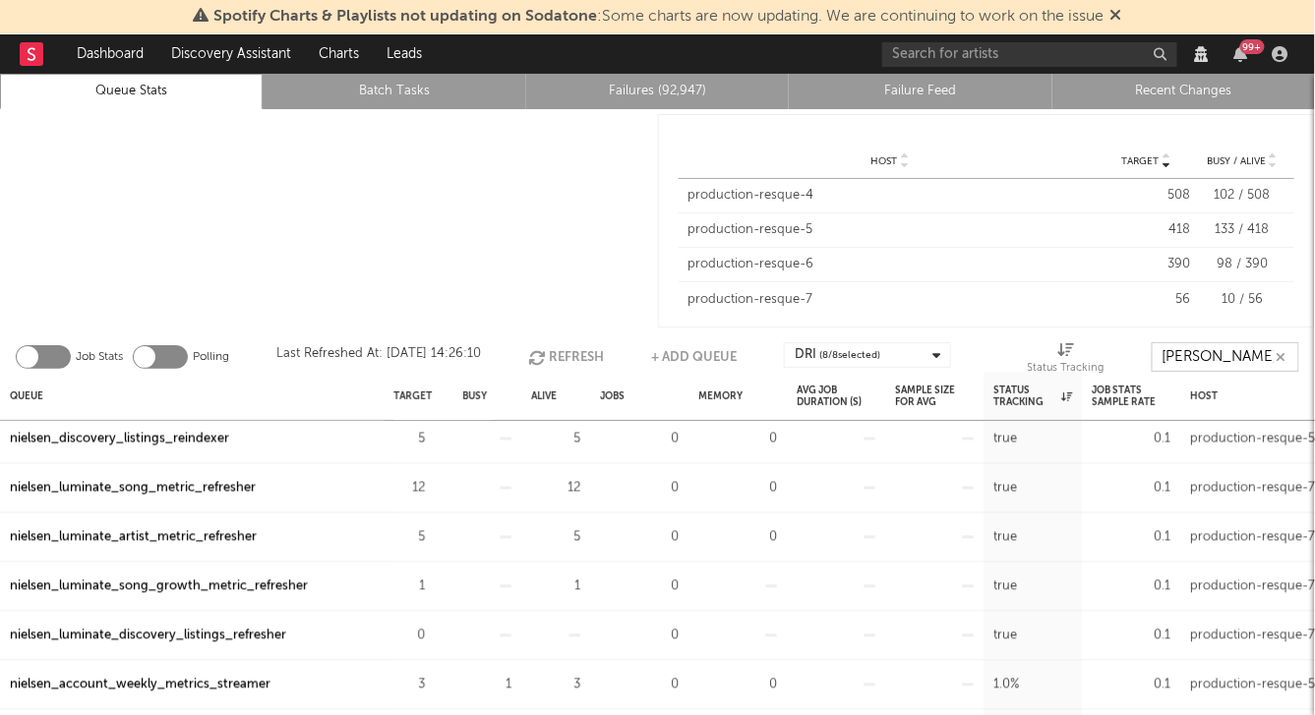
click at [1223, 354] on input "nielsen" at bounding box center [1226, 357] width 148 height 30
type input "nielsen_luminate"
click at [434, 585] on icon "button" at bounding box center [436, 586] width 13 height 13
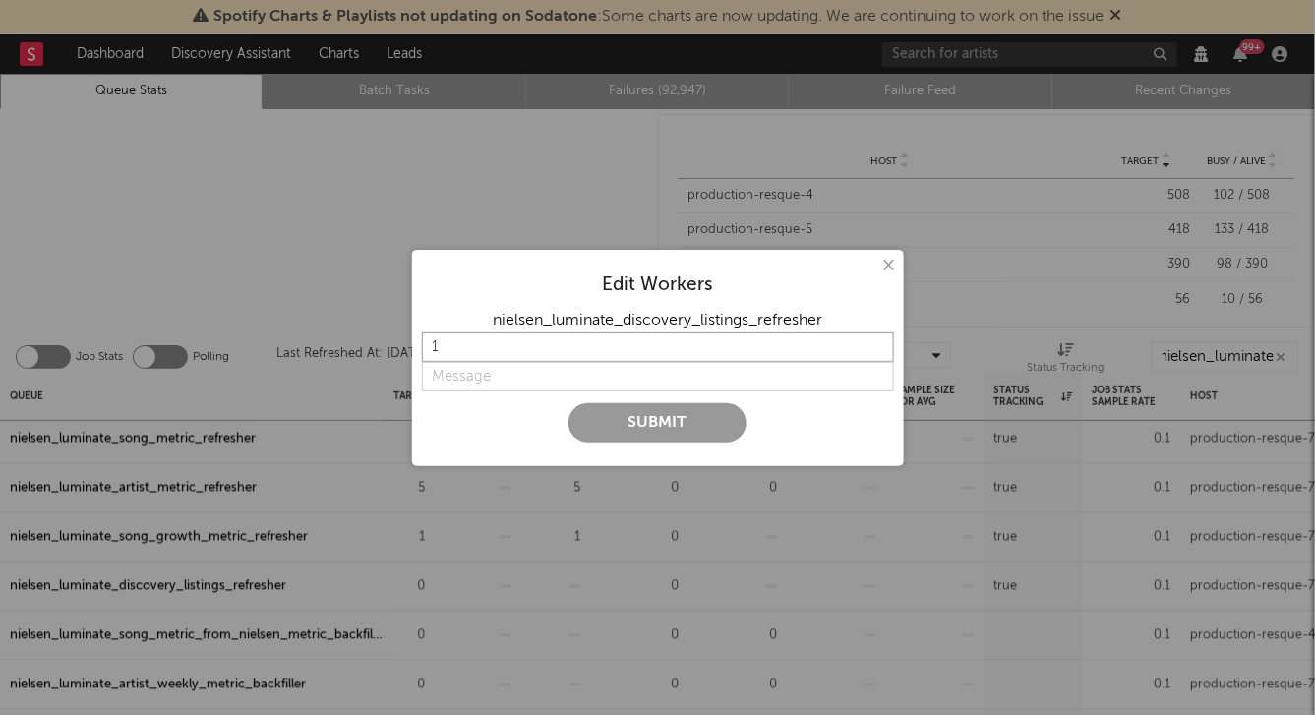
scroll to position [0, 0]
drag, startPoint x: 521, startPoint y: 351, endPoint x: 347, endPoint y: 351, distance: 174.1
click at [347, 351] on div "× Edit Workers nielsen_luminate_discovery_listings_refresher 1 Submit" at bounding box center [657, 357] width 1315 height 715
type input "8"
click at [462, 364] on input "string" at bounding box center [658, 377] width 472 height 30
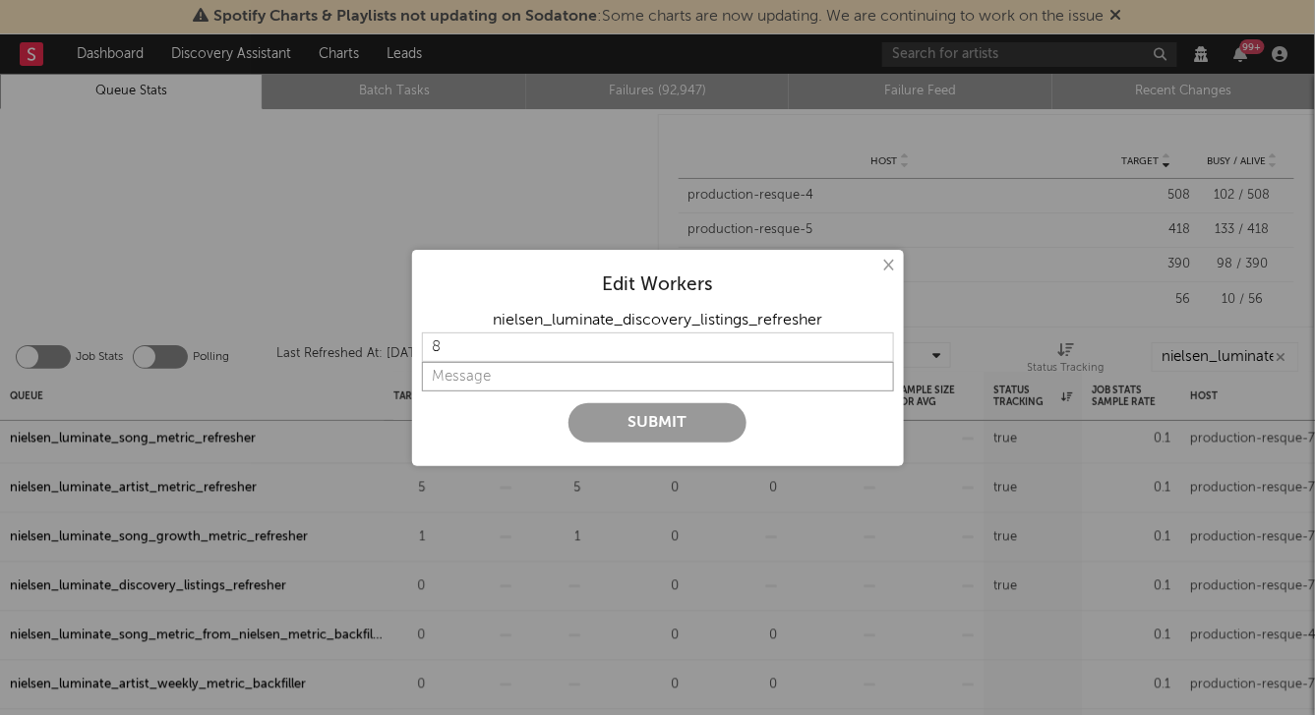
type input "R"
type input "S"
type input "I"
type input "U"
type input "S"
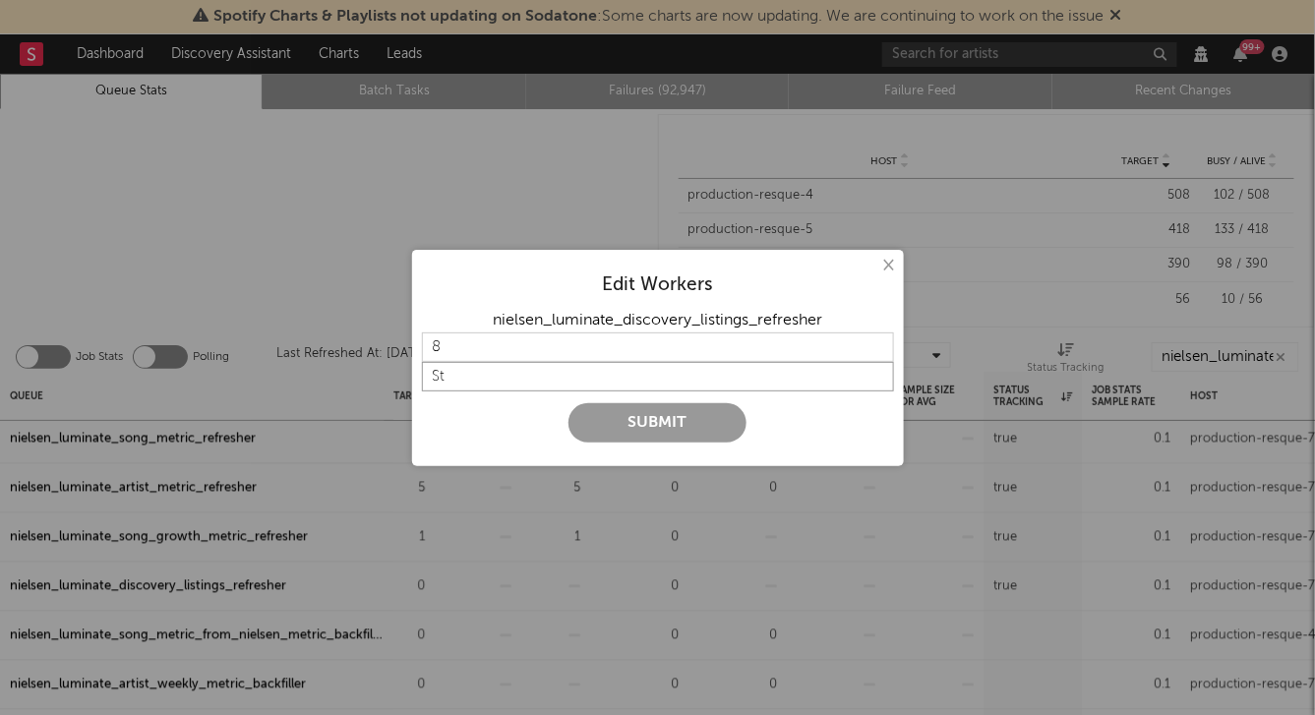
type input "S"
type input "R"
type input "Initial Reindex"
click at [625, 427] on button "Submit" at bounding box center [658, 422] width 178 height 39
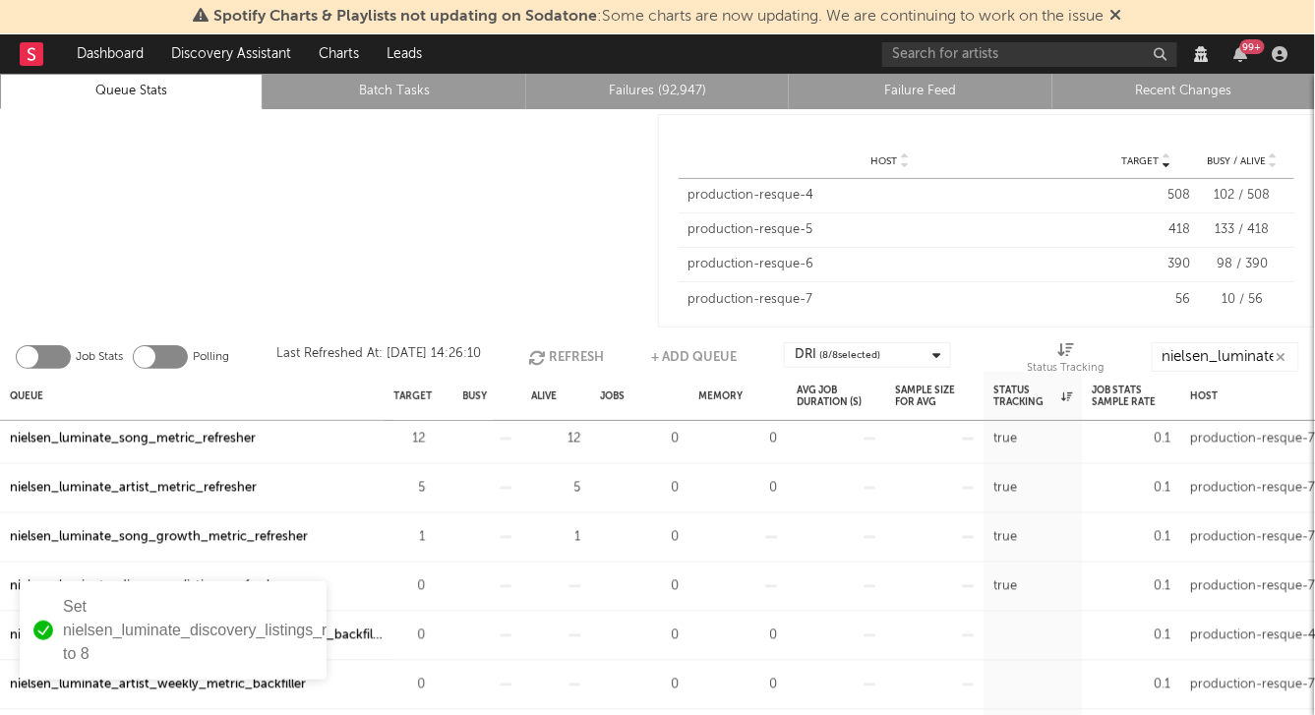
click at [478, 301] on div at bounding box center [329, 220] width 658 height 223
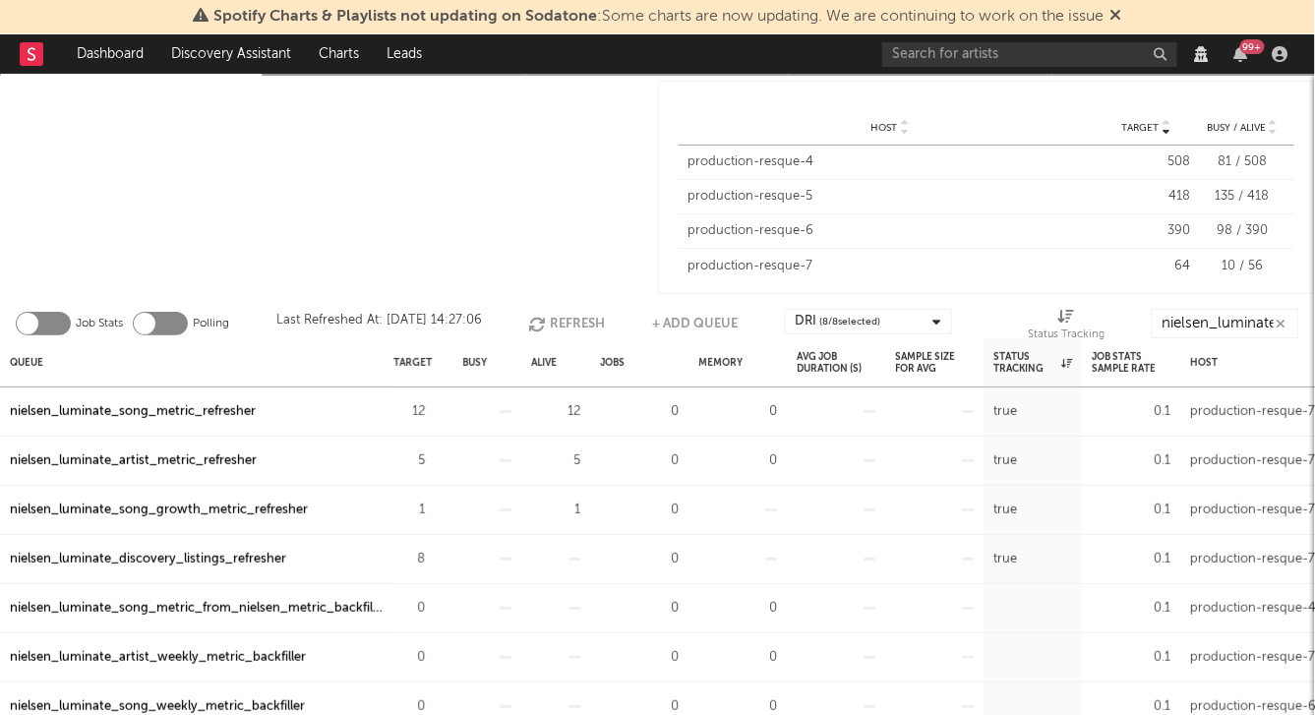
click at [563, 320] on button "Refresh" at bounding box center [566, 324] width 77 height 30
click at [1230, 327] on input "nielsen_luminate" at bounding box center [1226, 324] width 148 height 30
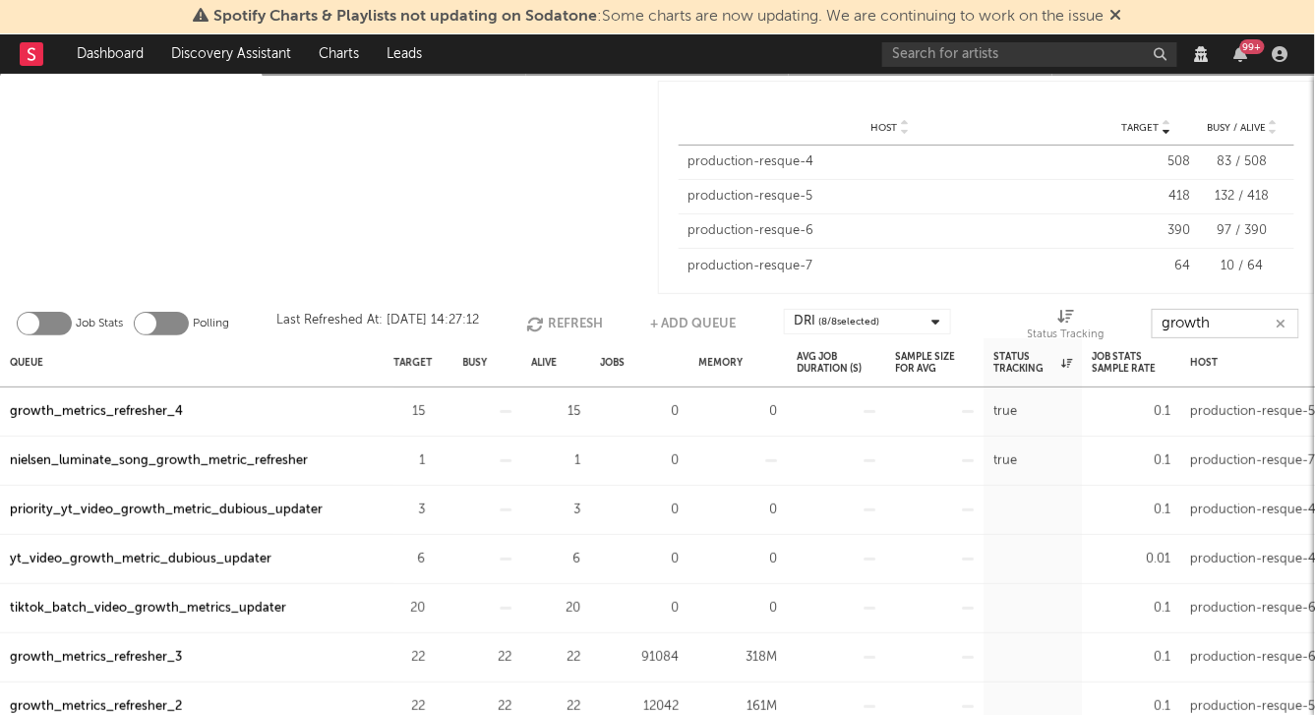
click at [1230, 327] on input "growth" at bounding box center [1226, 324] width 148 height 30
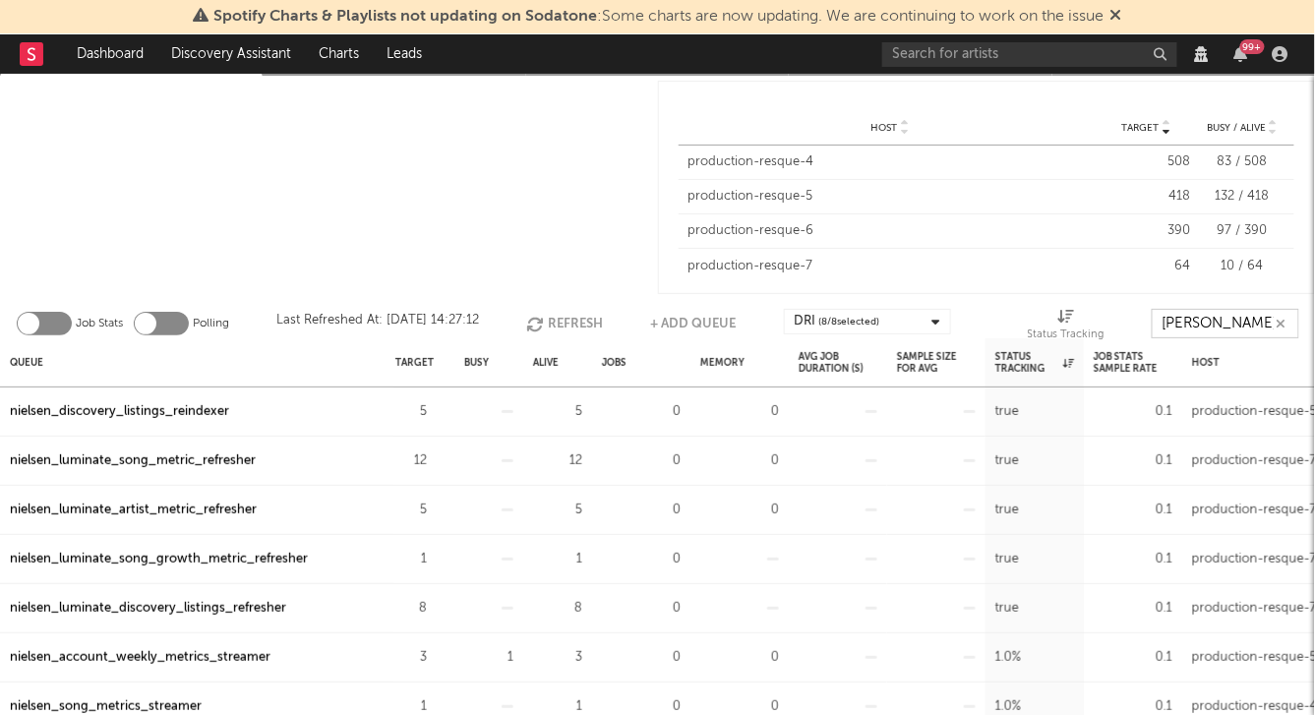
click at [1228, 318] on input "nielsen" at bounding box center [1226, 324] width 148 height 30
type input "n"
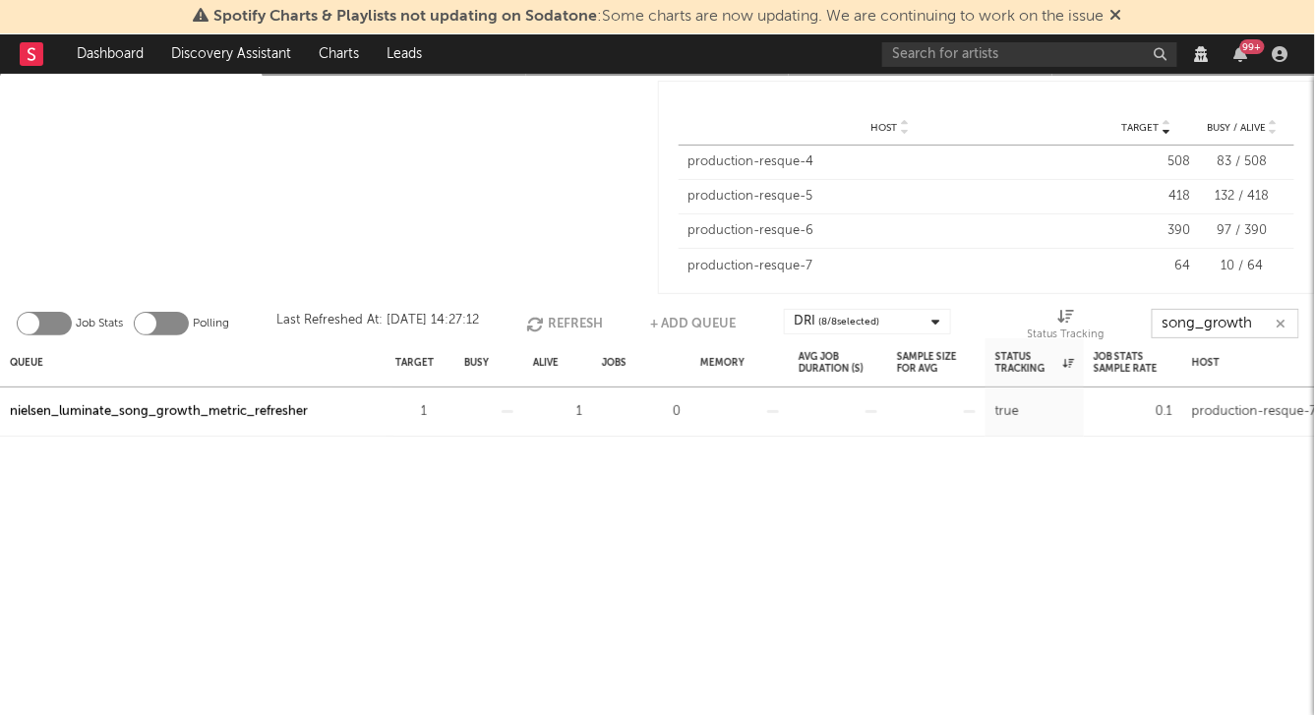
click at [1188, 319] on input "song_growth" at bounding box center [1226, 324] width 148 height 30
paste input "growth_metrics_refresher_4"
click at [120, 403] on div "growth_metrics_refresher_4" at bounding box center [96, 412] width 173 height 24
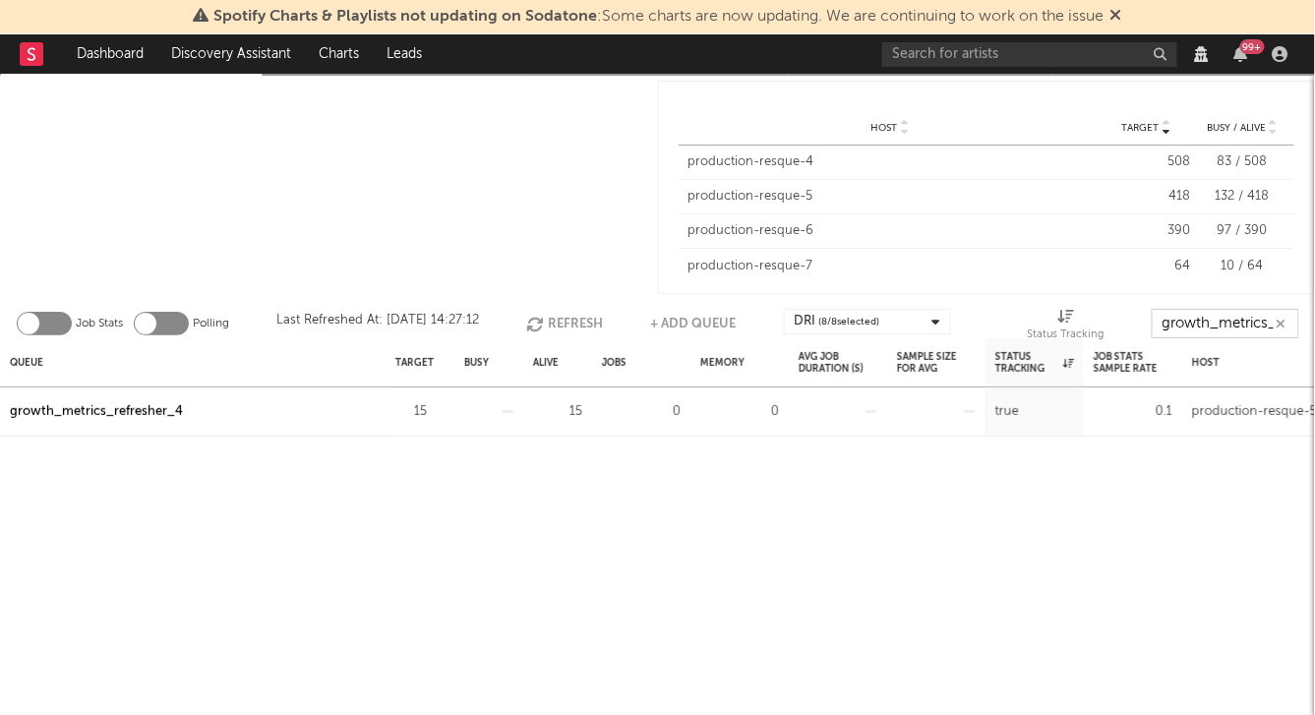
click at [1184, 326] on input "growth_metrics_refresher_4" at bounding box center [1226, 324] width 148 height 30
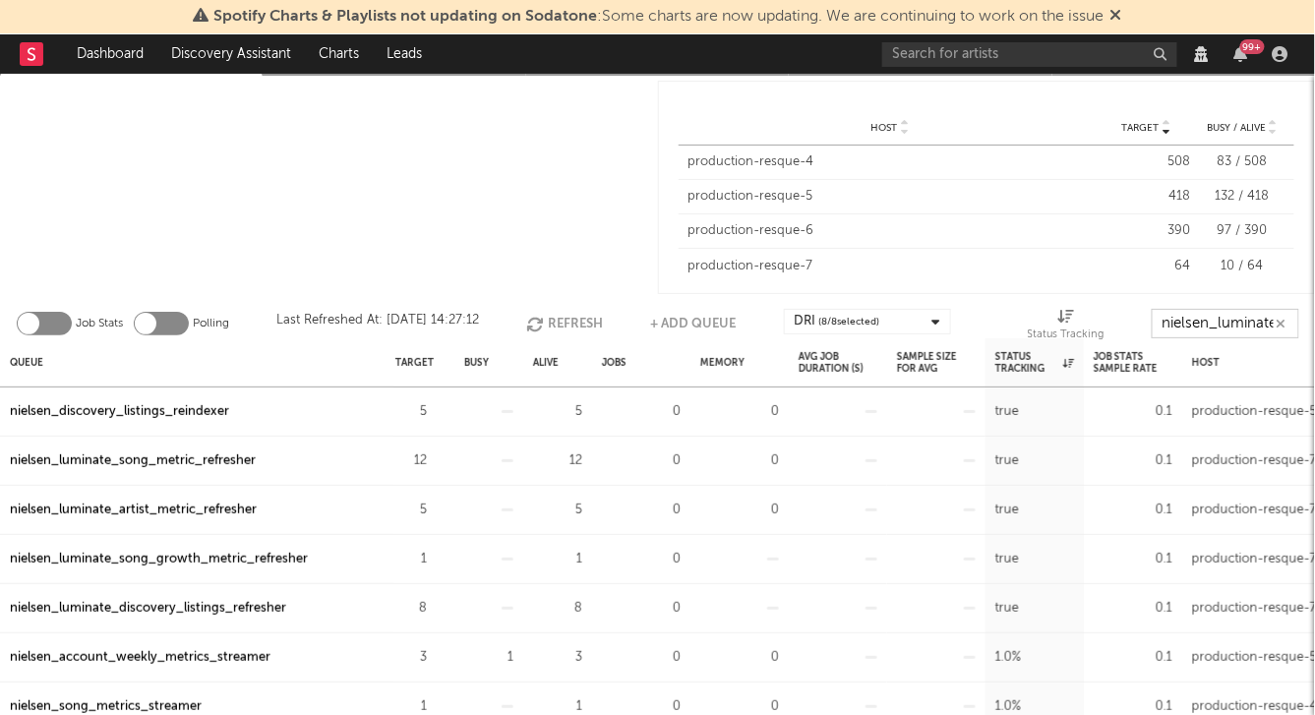
scroll to position [0, 3]
type input "nielsen_luminate"
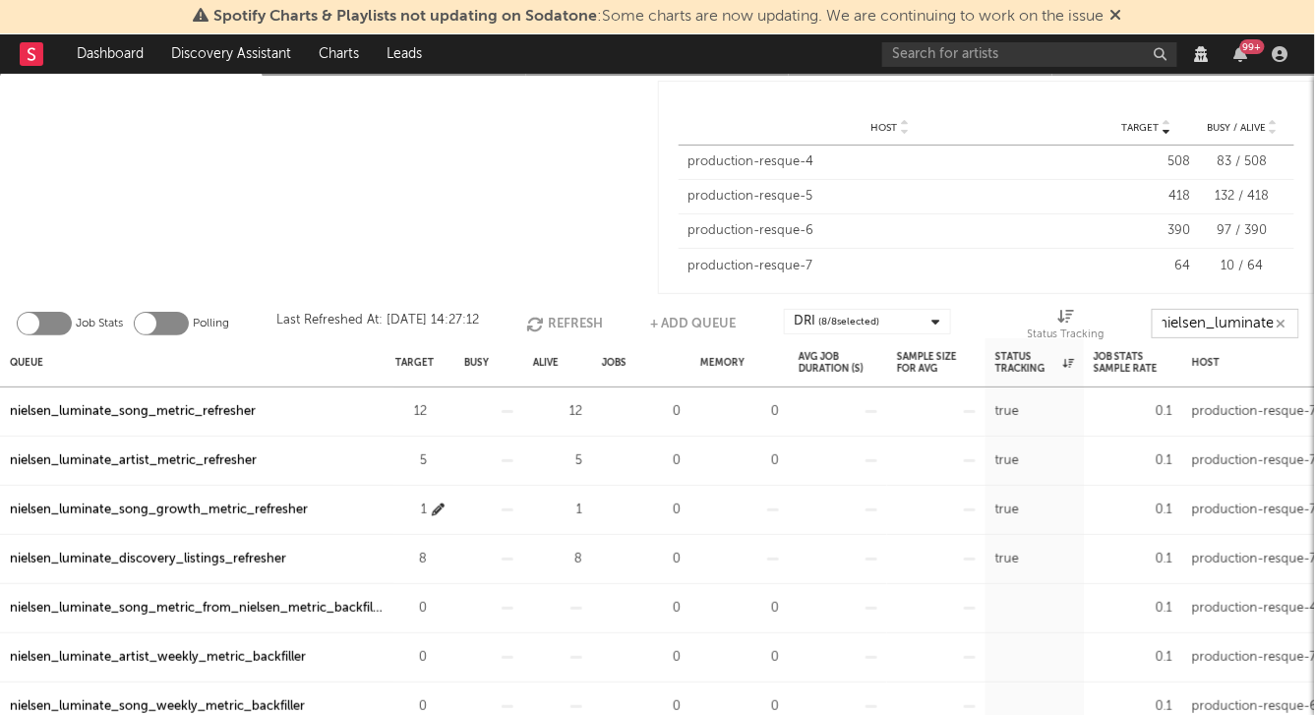
click at [438, 512] on icon "button" at bounding box center [438, 510] width 13 height 13
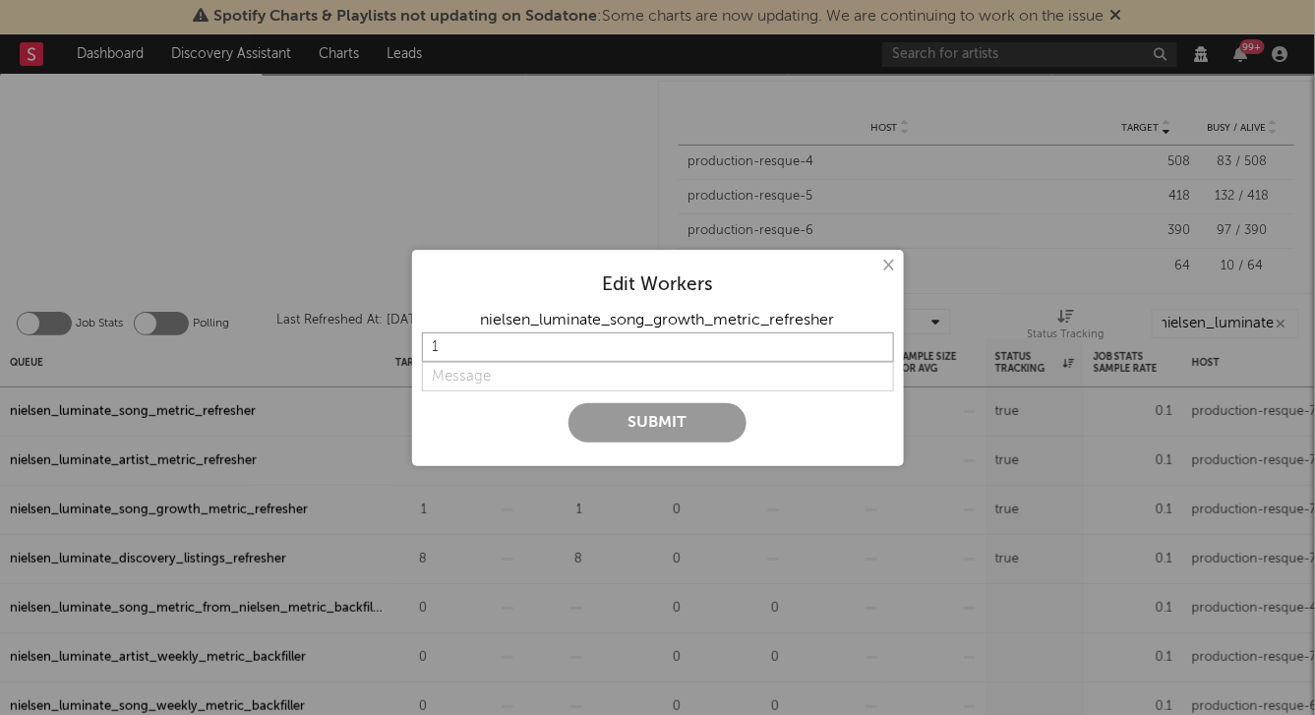
scroll to position [0, 0]
drag, startPoint x: 525, startPoint y: 345, endPoint x: 251, endPoint y: 352, distance: 274.6
click at [251, 352] on div "× Edit Workers nielsen_luminate_song_growth_metric_refresher 1 Submit" at bounding box center [657, 357] width 1315 height 715
type input "15"
click at [467, 376] on input "string" at bounding box center [658, 377] width 472 height 30
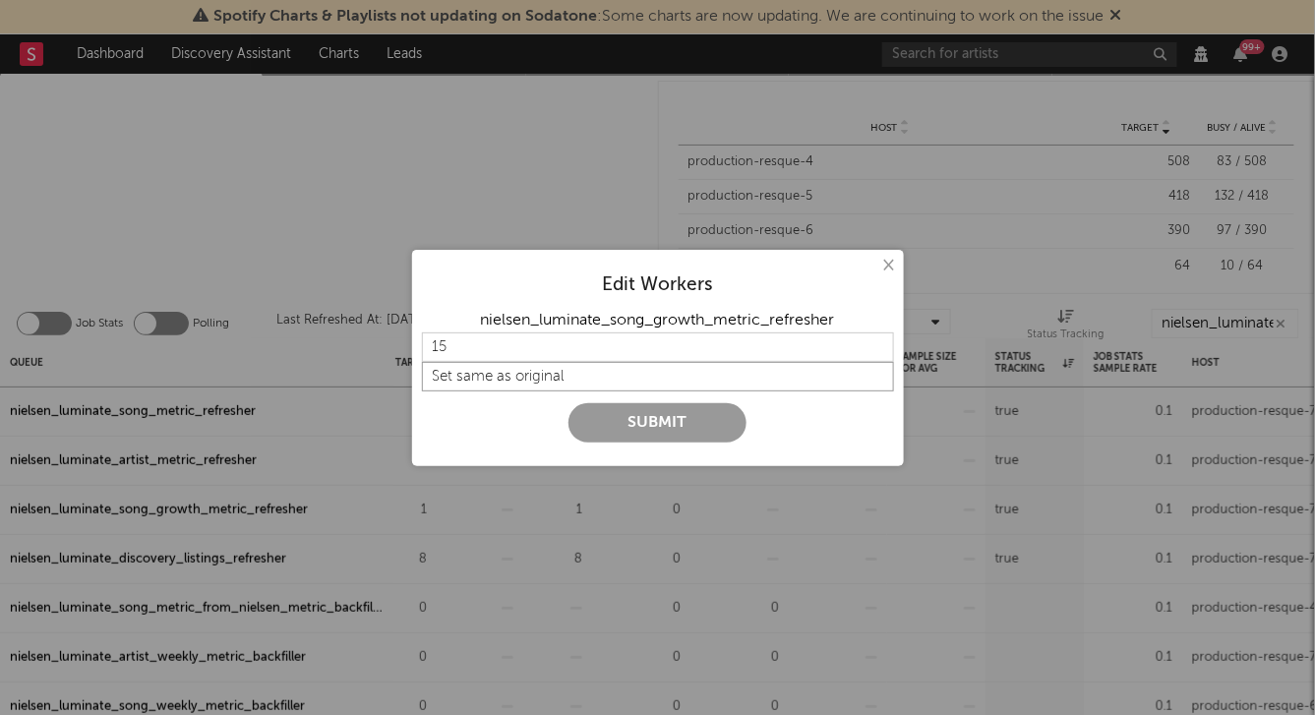
type input "Set same as original"
click at [623, 418] on button "Submit" at bounding box center [658, 422] width 178 height 39
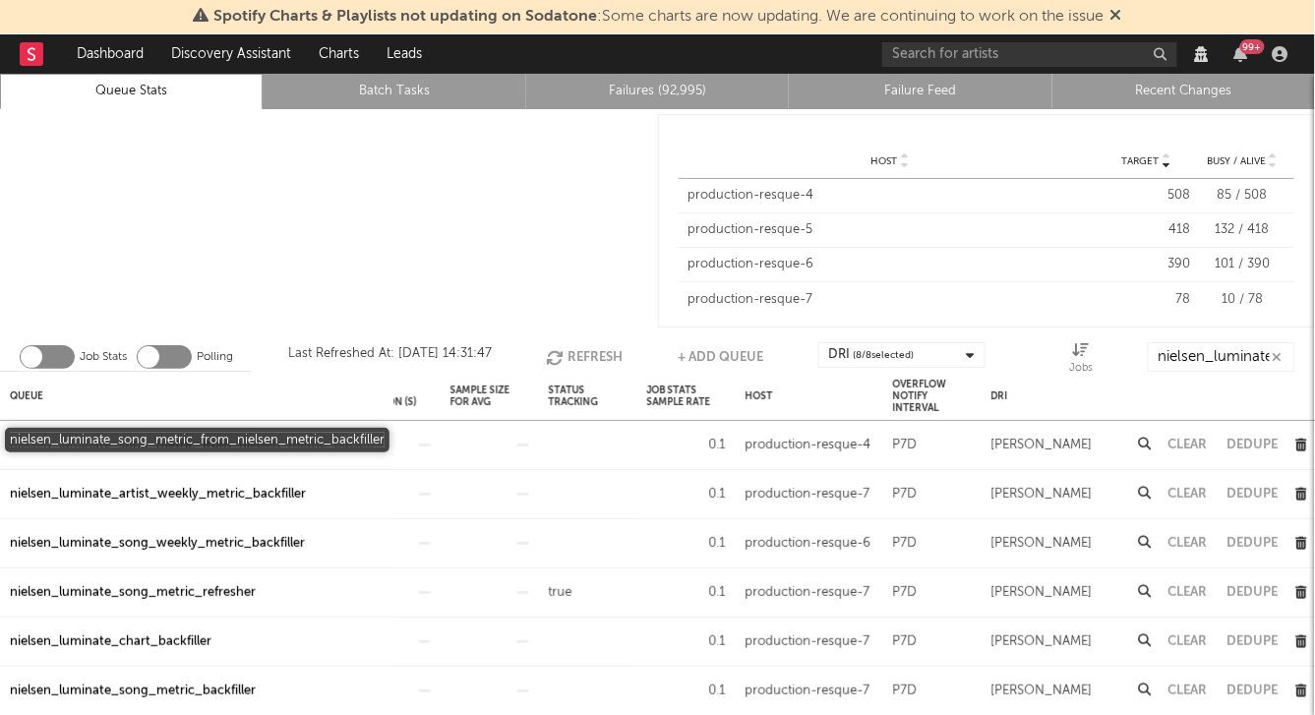
click at [328, 437] on div "nielsen_luminate_song_metric_from_nielsen_metric_backfiller" at bounding box center [197, 446] width 374 height 24
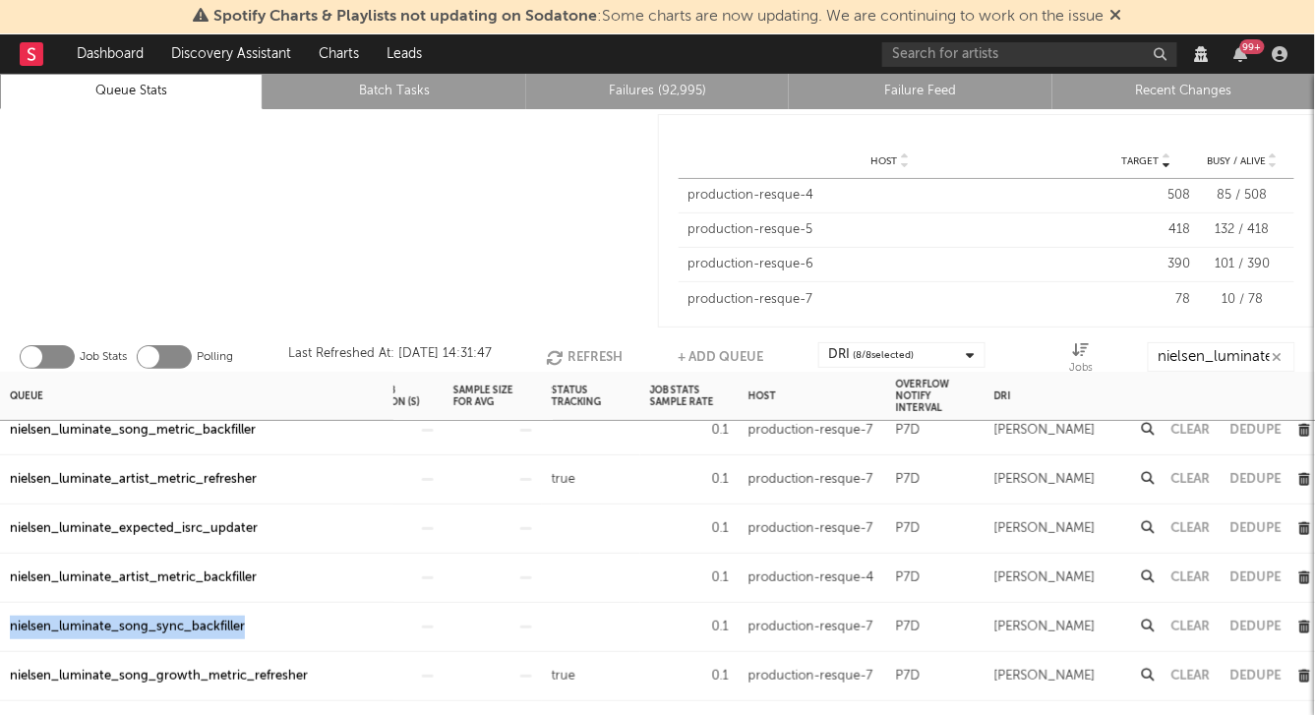
drag, startPoint x: 287, startPoint y: 627, endPoint x: 3, endPoint y: 622, distance: 284.4
click at [3, 622] on div "nielsen_luminate_song_sync_backfiller" at bounding box center [197, 627] width 394 height 49
copy div "nielsen_luminate_song_sync_backfiller"
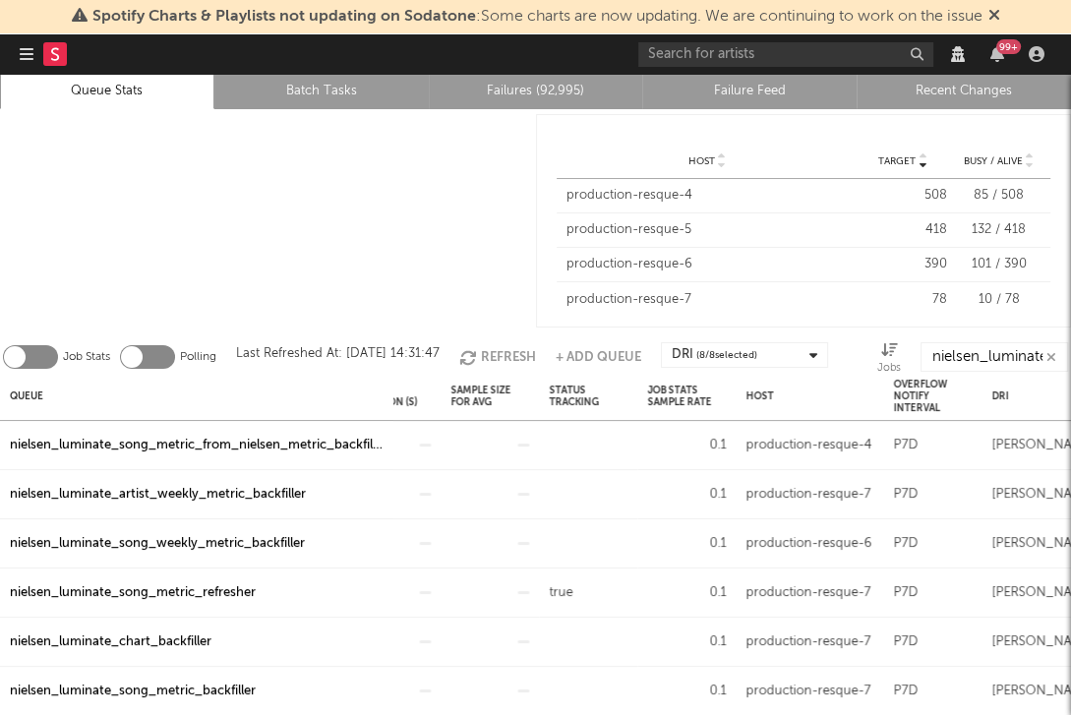
click at [54, 207] on div at bounding box center [268, 220] width 536 height 223
